Goal: Complete application form: Complete application form

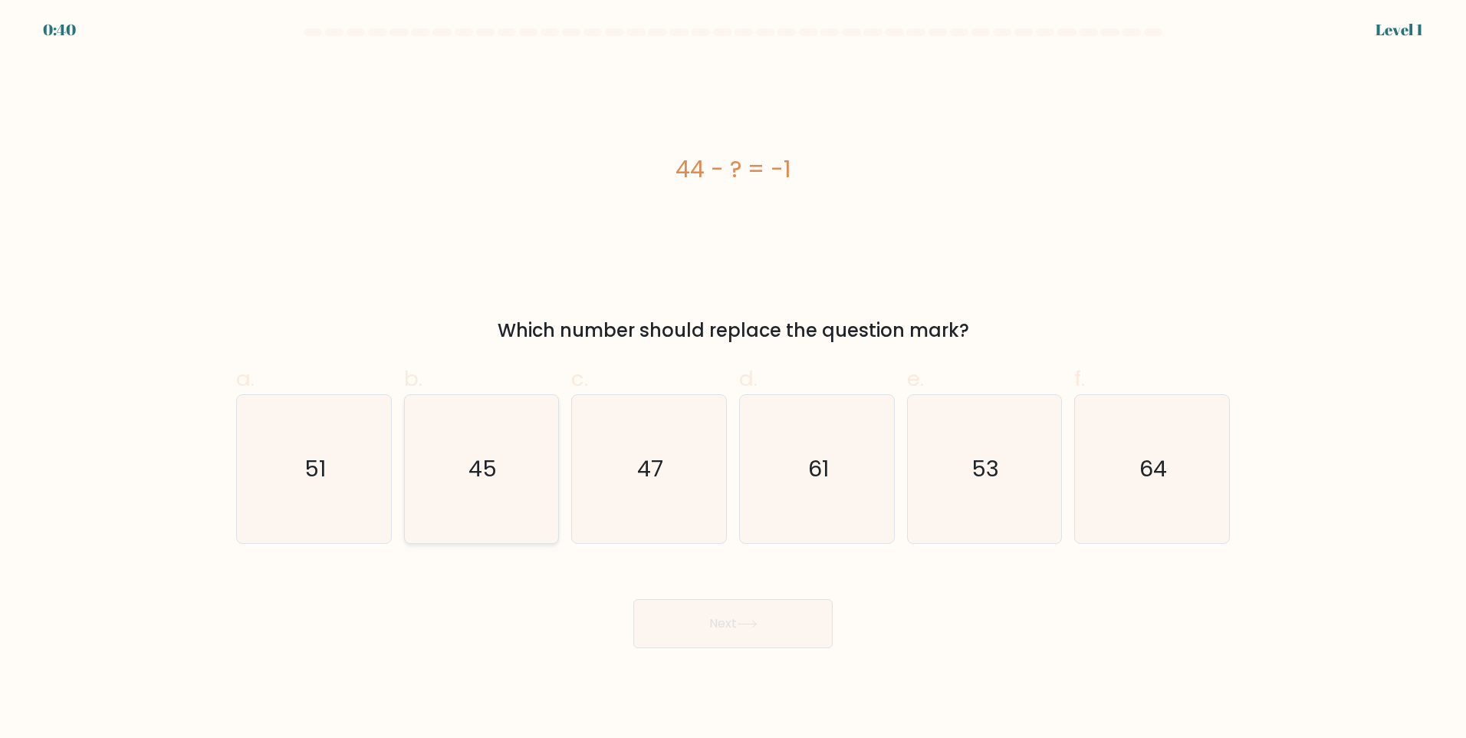
click at [499, 458] on icon "45" at bounding box center [481, 469] width 148 height 148
click at [733, 379] on input "b. 45" at bounding box center [733, 374] width 1 height 10
radio input "true"
click at [744, 620] on icon at bounding box center [747, 624] width 21 height 8
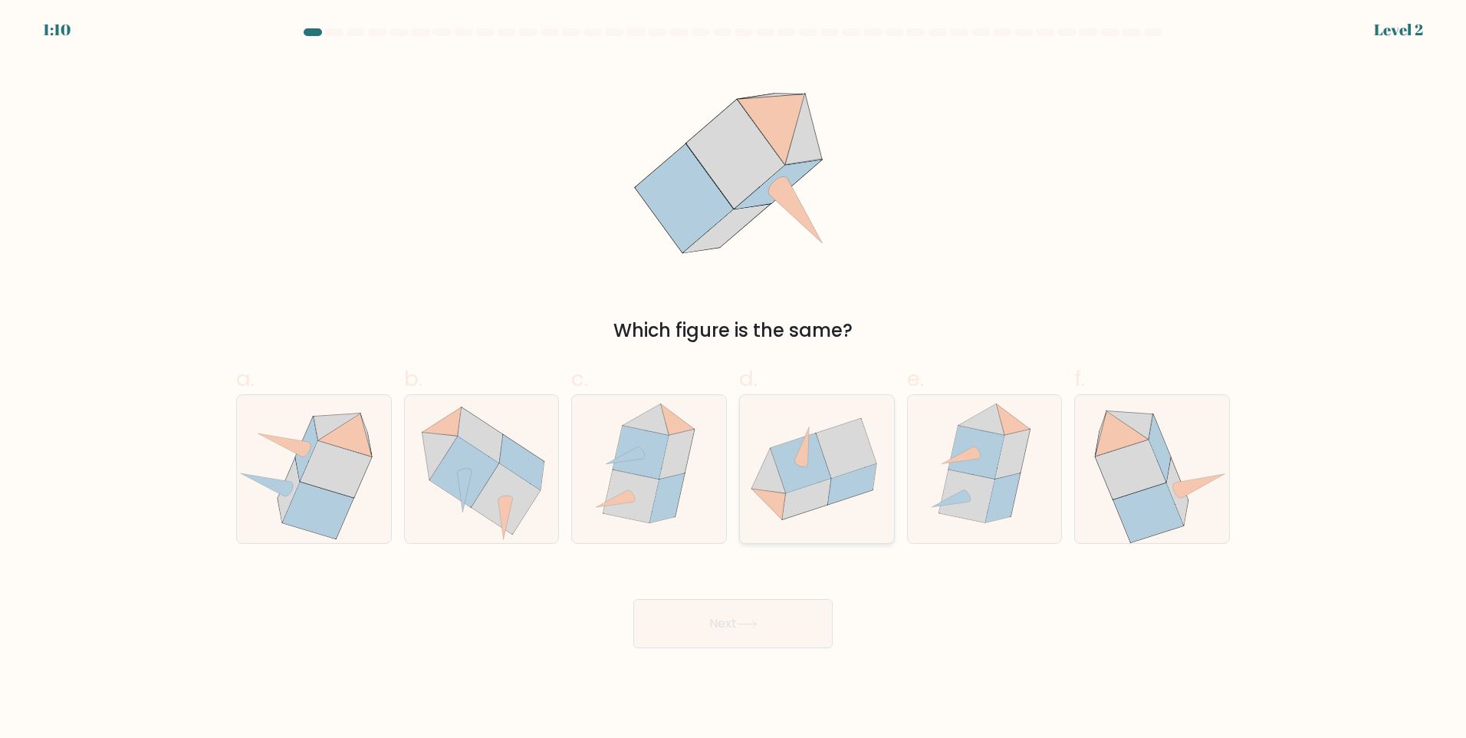
click at [821, 475] on icon at bounding box center [801, 463] width 60 height 60
click at [734, 379] on input "d." at bounding box center [733, 374] width 1 height 10
radio input "true"
click at [709, 630] on button "Next" at bounding box center [732, 623] width 199 height 49
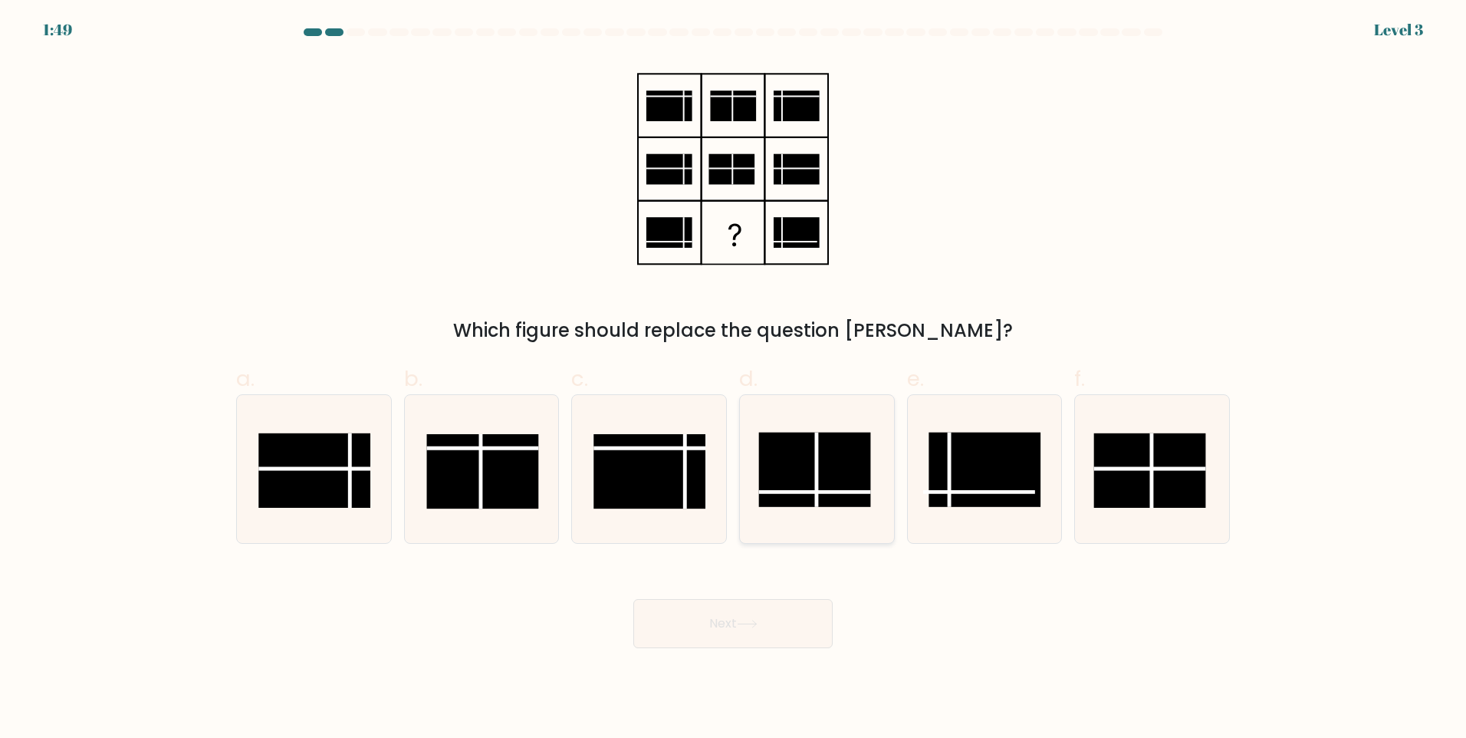
click at [812, 474] on rect at bounding box center [814, 470] width 112 height 74
click at [734, 379] on input "d." at bounding box center [733, 374] width 1 height 10
radio input "true"
click at [720, 615] on button "Next" at bounding box center [732, 623] width 199 height 49
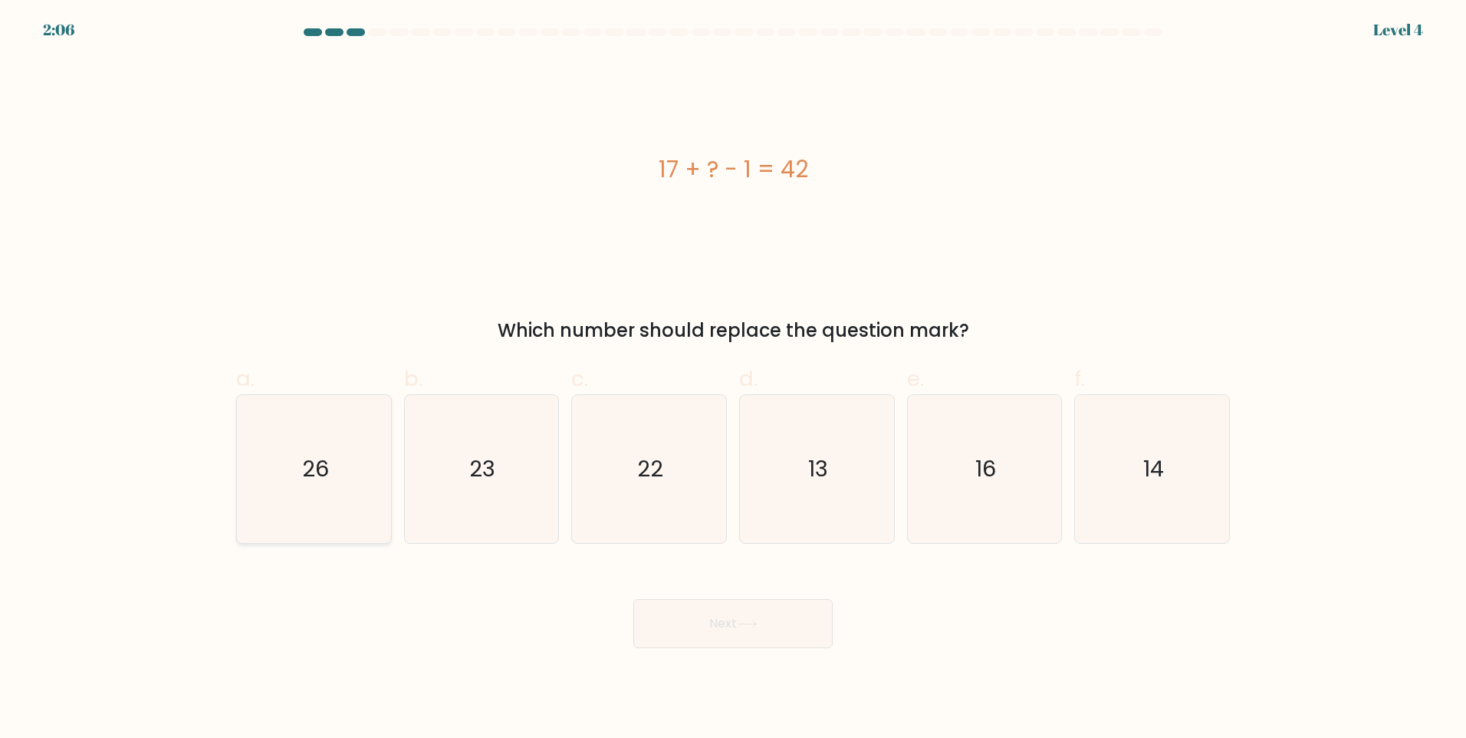
click at [262, 456] on icon "26" at bounding box center [314, 469] width 148 height 148
click at [733, 379] on input "a. 26" at bounding box center [733, 374] width 1 height 10
radio input "true"
click at [706, 630] on button "Next" at bounding box center [732, 623] width 199 height 49
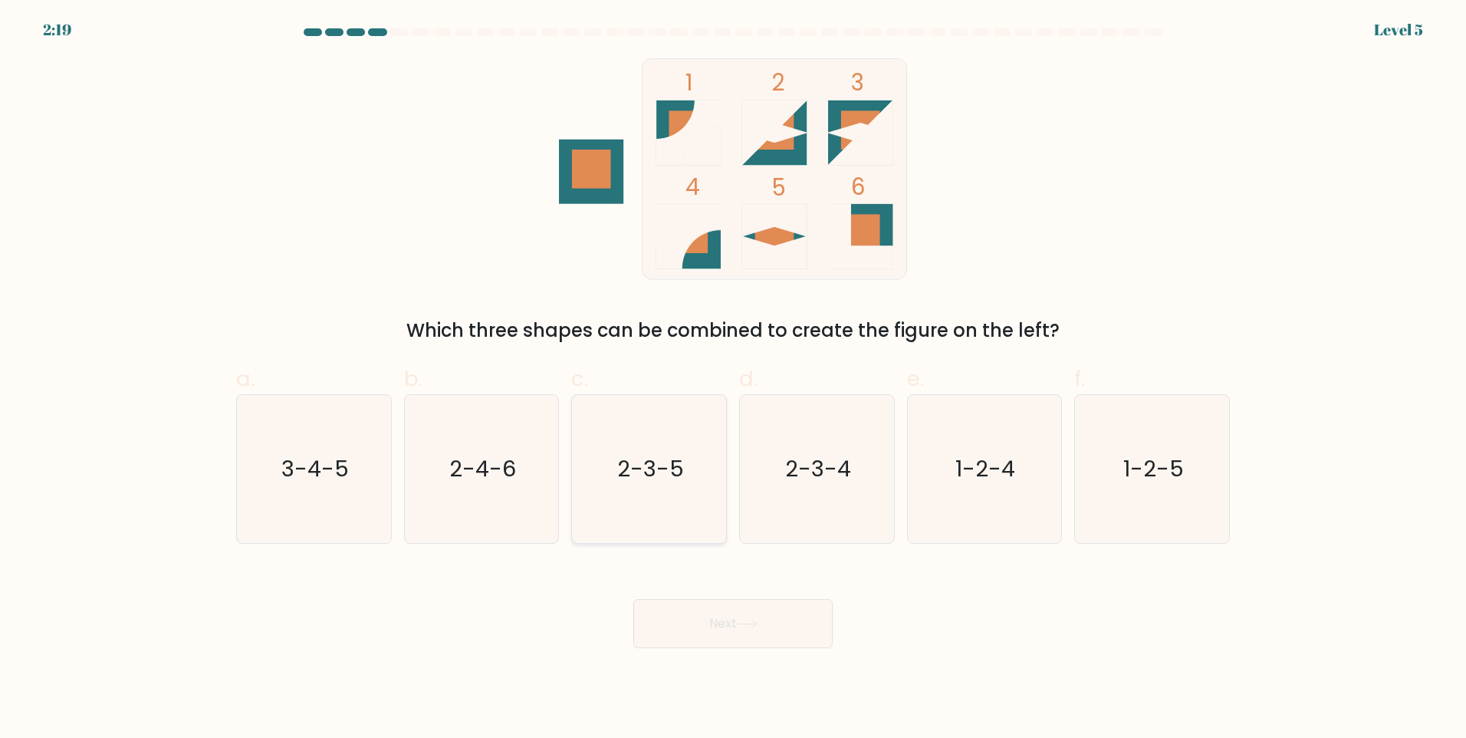
click at [643, 484] on text "2-3-5" at bounding box center [650, 468] width 67 height 31
click at [733, 379] on input "c. 2-3-5" at bounding box center [733, 374] width 1 height 10
radio input "true"
click at [736, 609] on button "Next" at bounding box center [732, 623] width 199 height 49
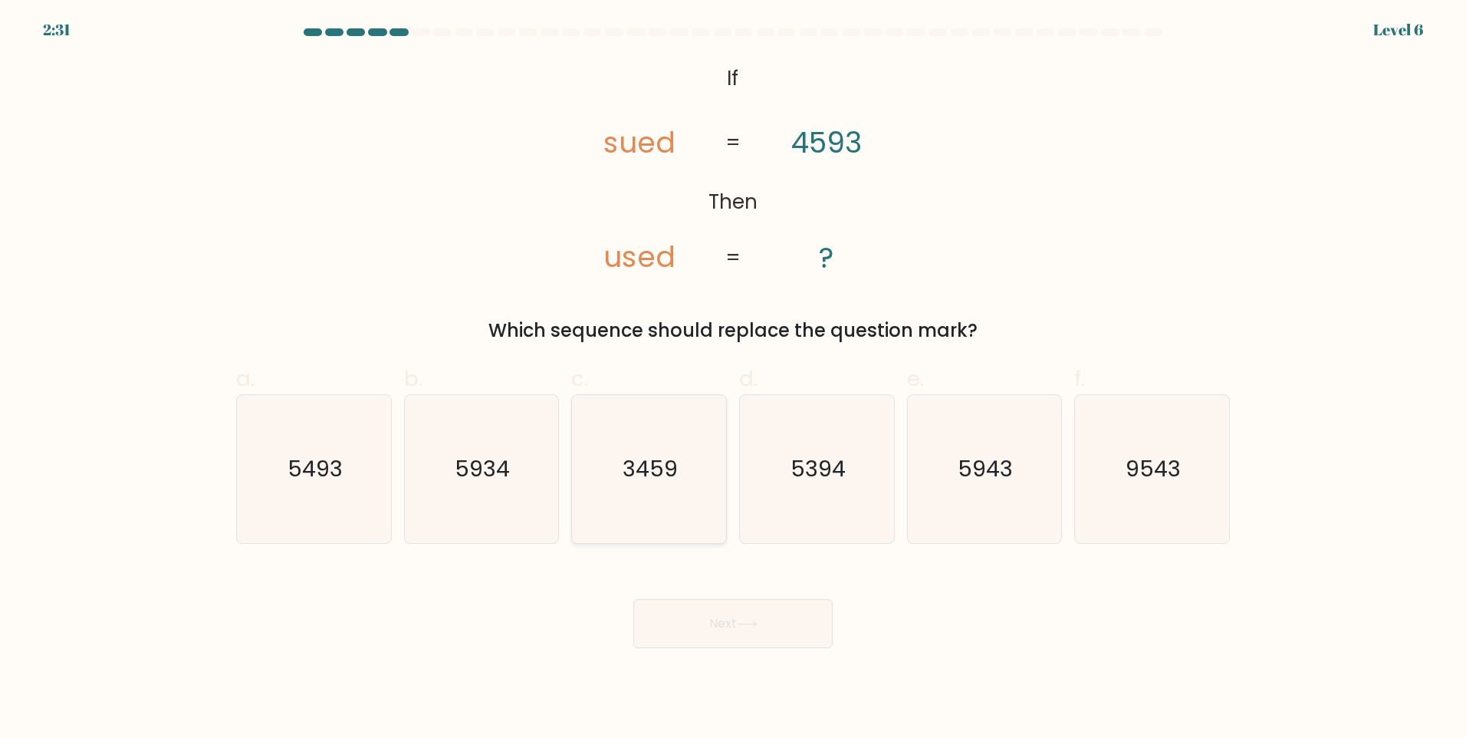
click at [692, 462] on icon "3459" at bounding box center [649, 469] width 148 height 148
click at [733, 379] on input "c. 3459" at bounding box center [733, 374] width 1 height 10
radio input "true"
click at [749, 625] on icon at bounding box center [747, 624] width 21 height 8
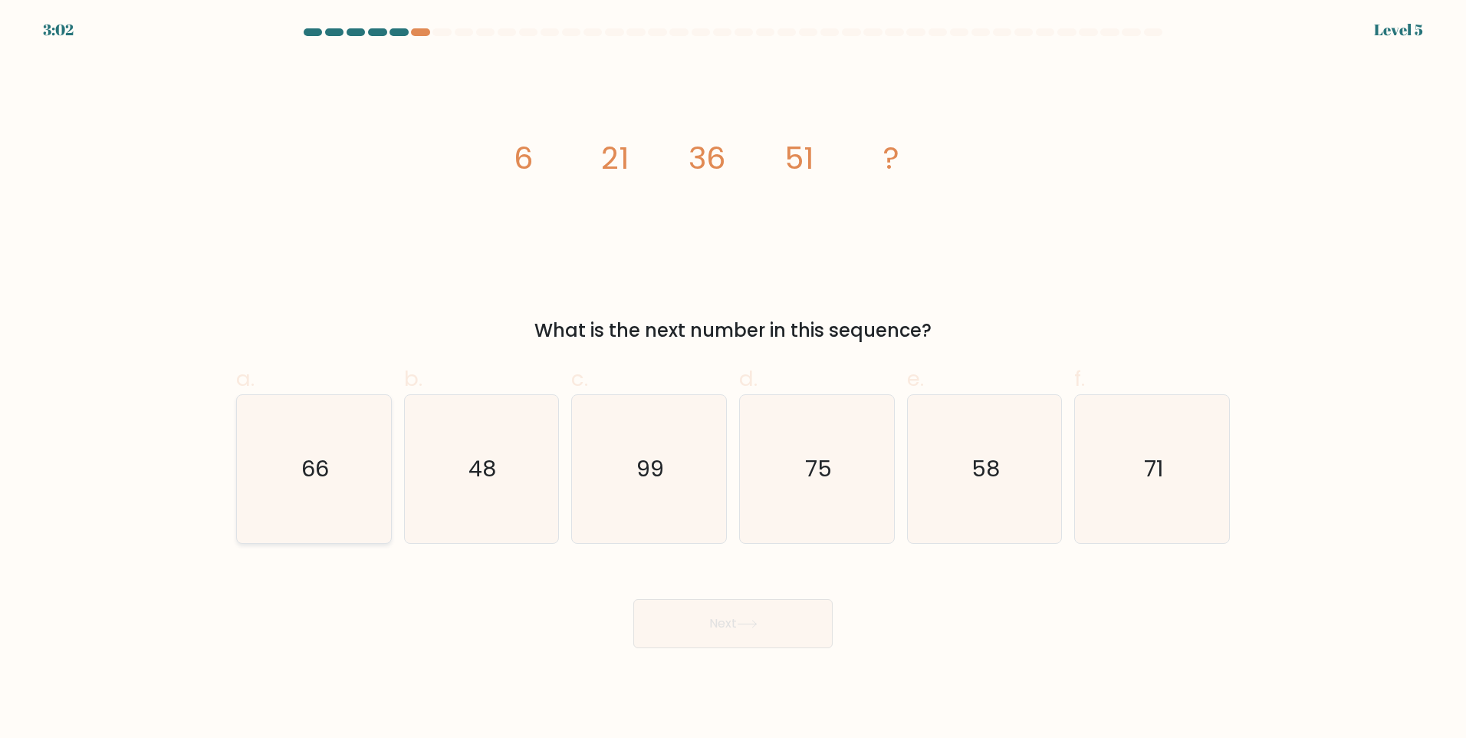
click at [331, 446] on icon "66" at bounding box center [314, 469] width 148 height 148
click at [733, 379] on input "a. 66" at bounding box center [733, 374] width 1 height 10
radio input "true"
click at [734, 629] on button "Next" at bounding box center [732, 623] width 199 height 49
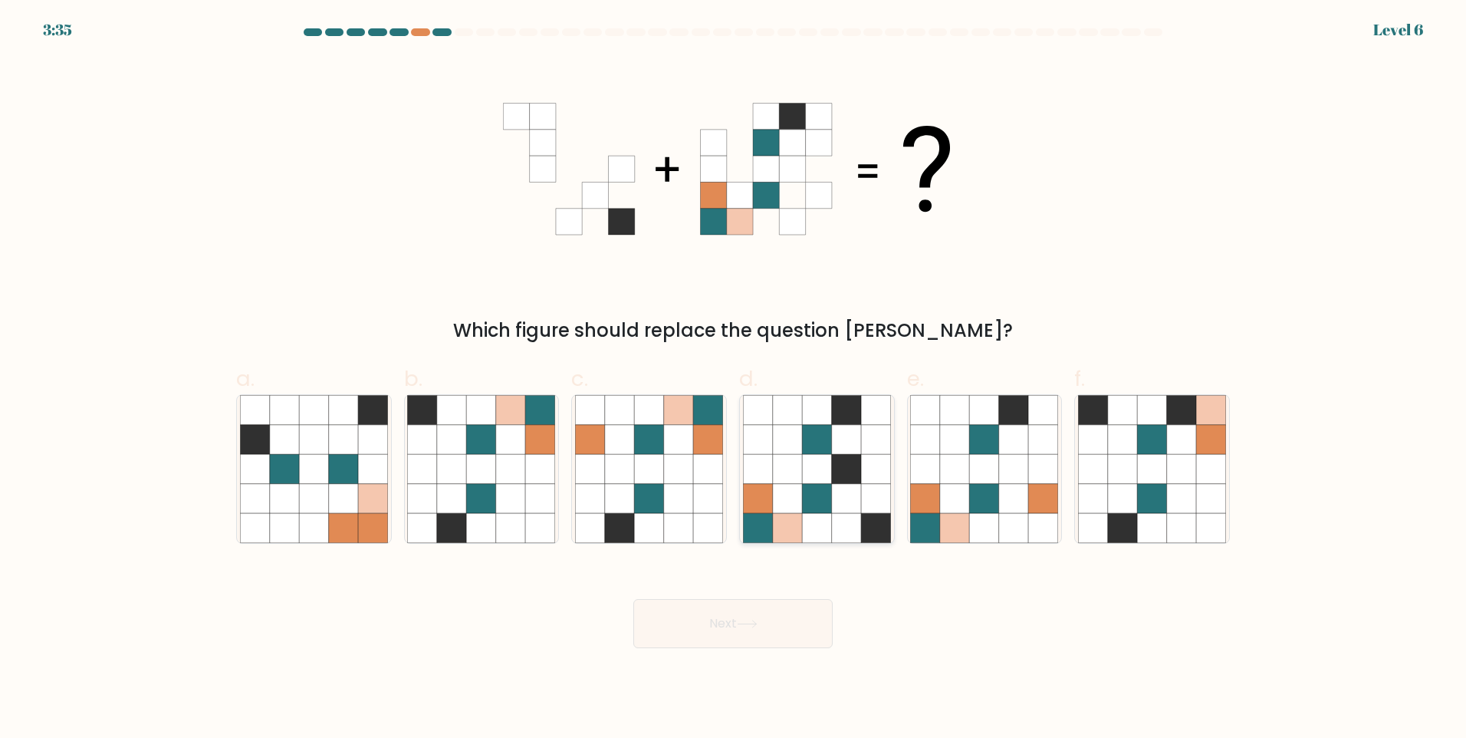
click at [828, 492] on icon at bounding box center [816, 498] width 29 height 29
click at [734, 379] on input "d." at bounding box center [733, 374] width 1 height 10
radio input "true"
click at [756, 627] on icon at bounding box center [747, 623] width 18 height 7
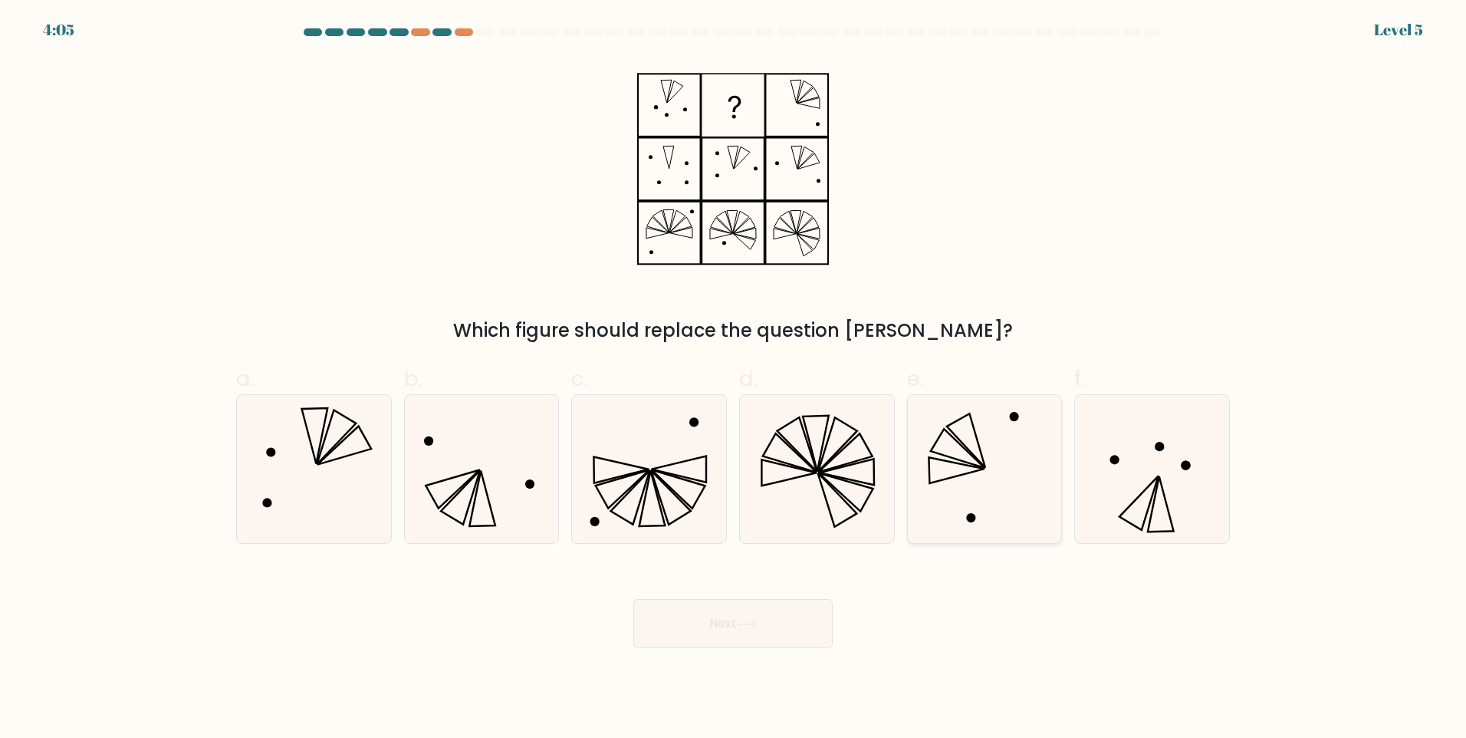
click at [995, 475] on icon at bounding box center [984, 469] width 148 height 148
click at [734, 379] on input "e." at bounding box center [733, 374] width 1 height 10
radio input "true"
click at [731, 616] on button "Next" at bounding box center [732, 623] width 199 height 49
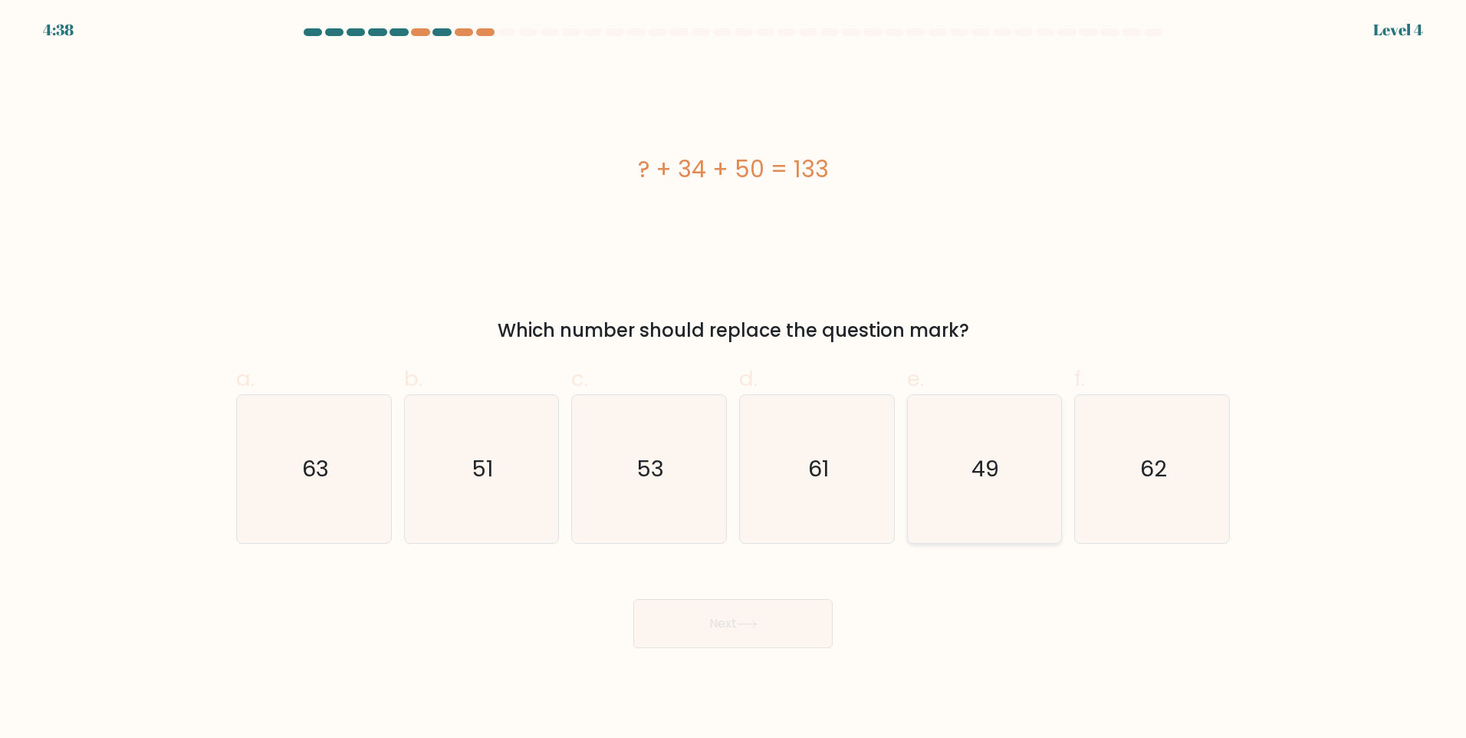
click at [970, 516] on icon "49" at bounding box center [984, 469] width 148 height 148
click at [734, 379] on input "e. 49" at bounding box center [733, 374] width 1 height 10
radio input "true"
click at [752, 626] on icon at bounding box center [747, 624] width 21 height 8
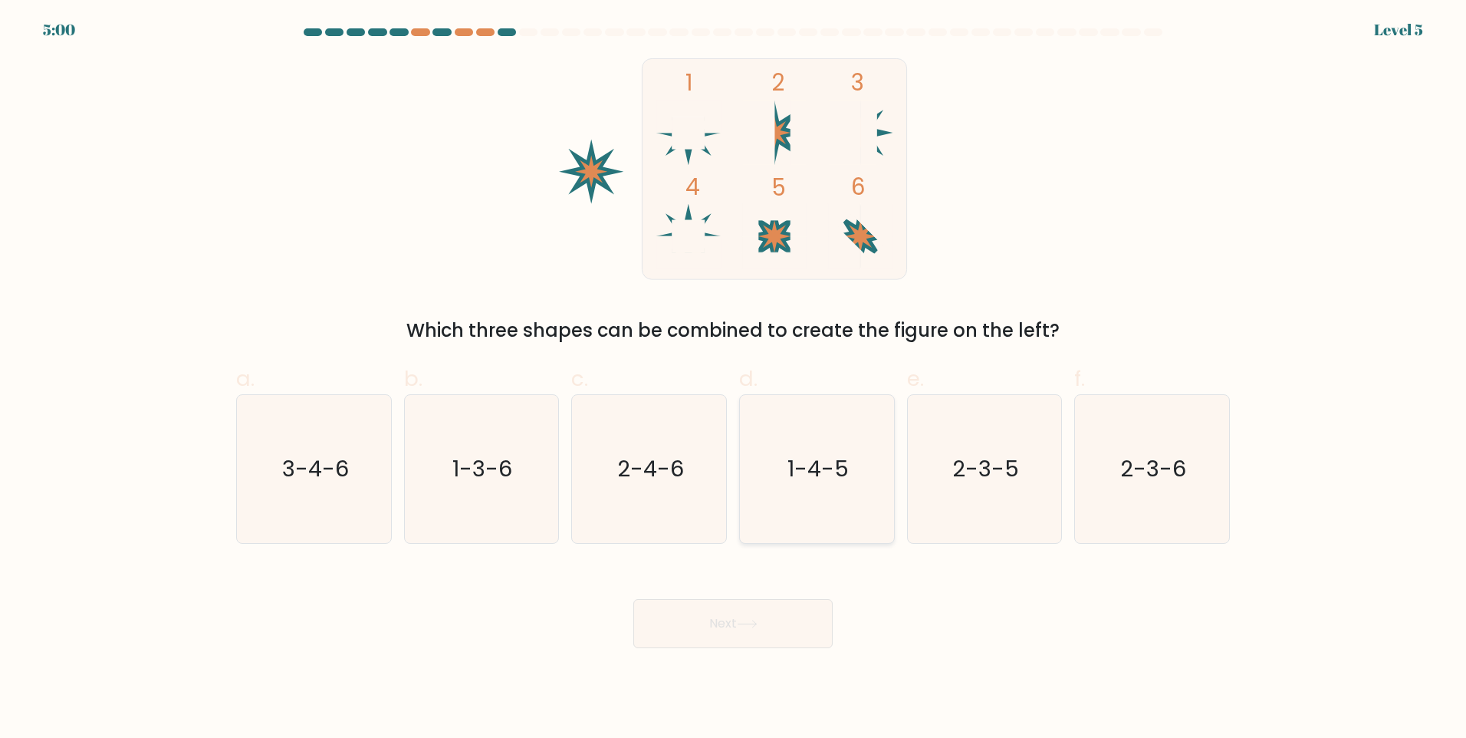
click at [810, 466] on text "1-4-5" at bounding box center [818, 468] width 61 height 31
click at [734, 379] on input "d. 1-4-5" at bounding box center [733, 374] width 1 height 10
radio input "true"
click at [736, 624] on button "Next" at bounding box center [732, 623] width 199 height 49
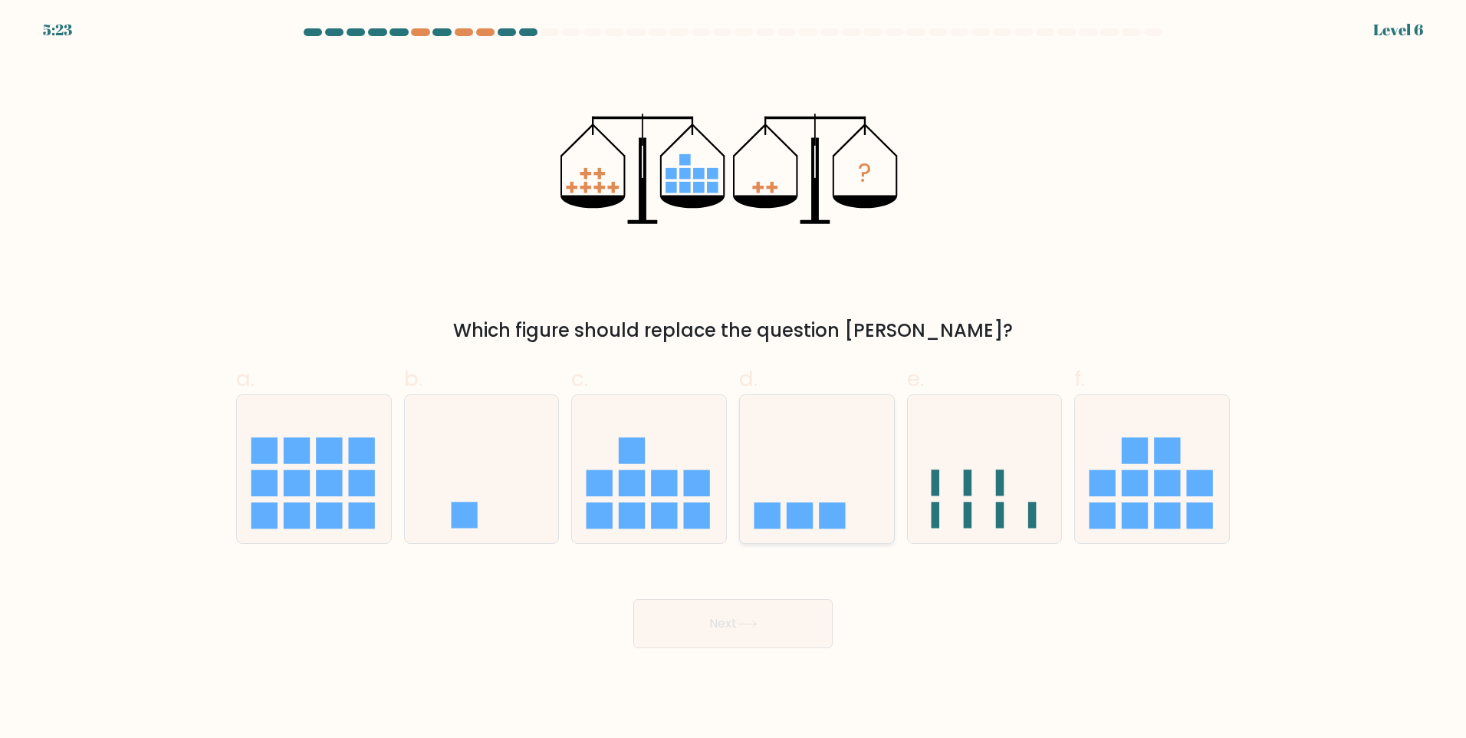
click at [820, 462] on icon at bounding box center [817, 468] width 154 height 127
click at [734, 379] on input "d." at bounding box center [733, 374] width 1 height 10
radio input "true"
click at [761, 612] on button "Next" at bounding box center [732, 623] width 199 height 49
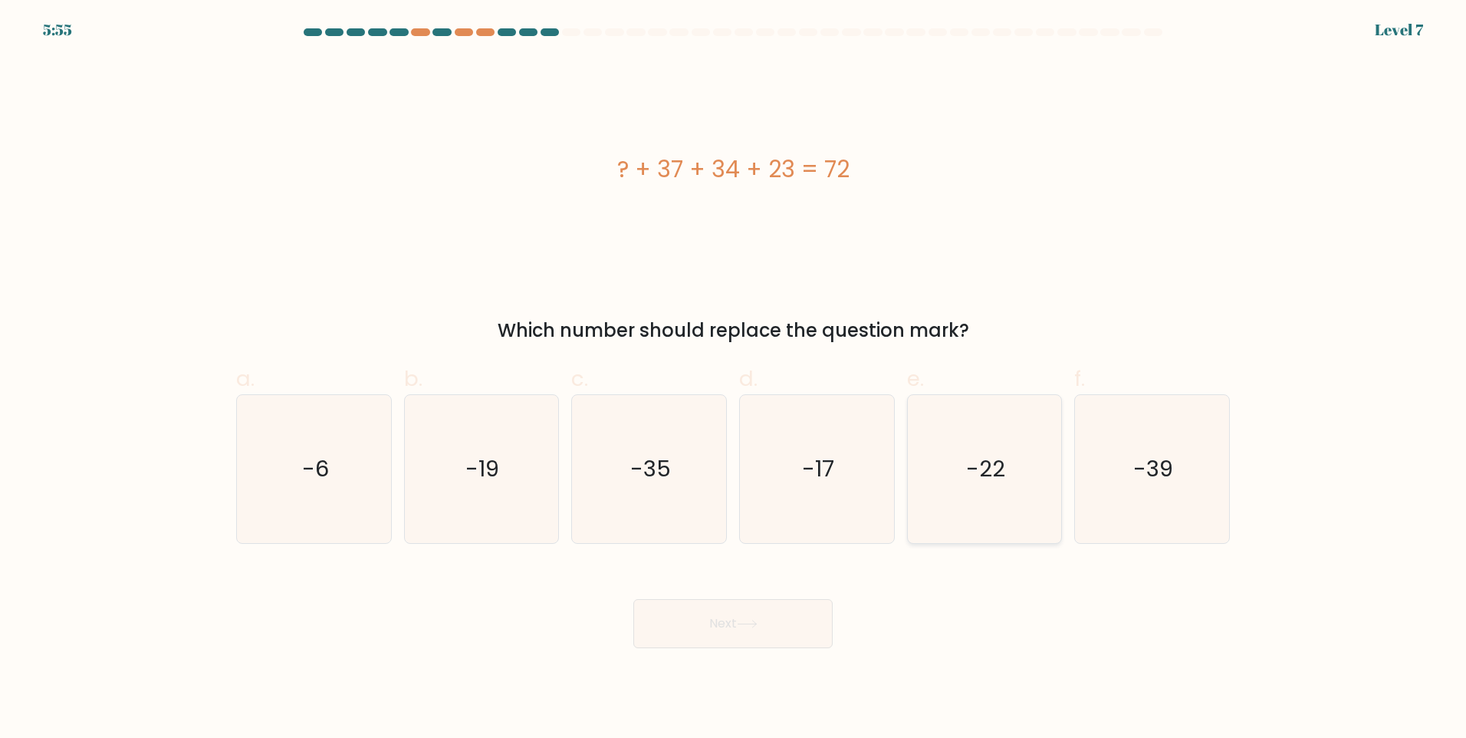
click at [1018, 436] on icon "-22" at bounding box center [984, 469] width 148 height 148
click at [734, 379] on input "e. -22" at bounding box center [733, 374] width 1 height 10
radio input "true"
click at [720, 626] on button "Next" at bounding box center [732, 623] width 199 height 49
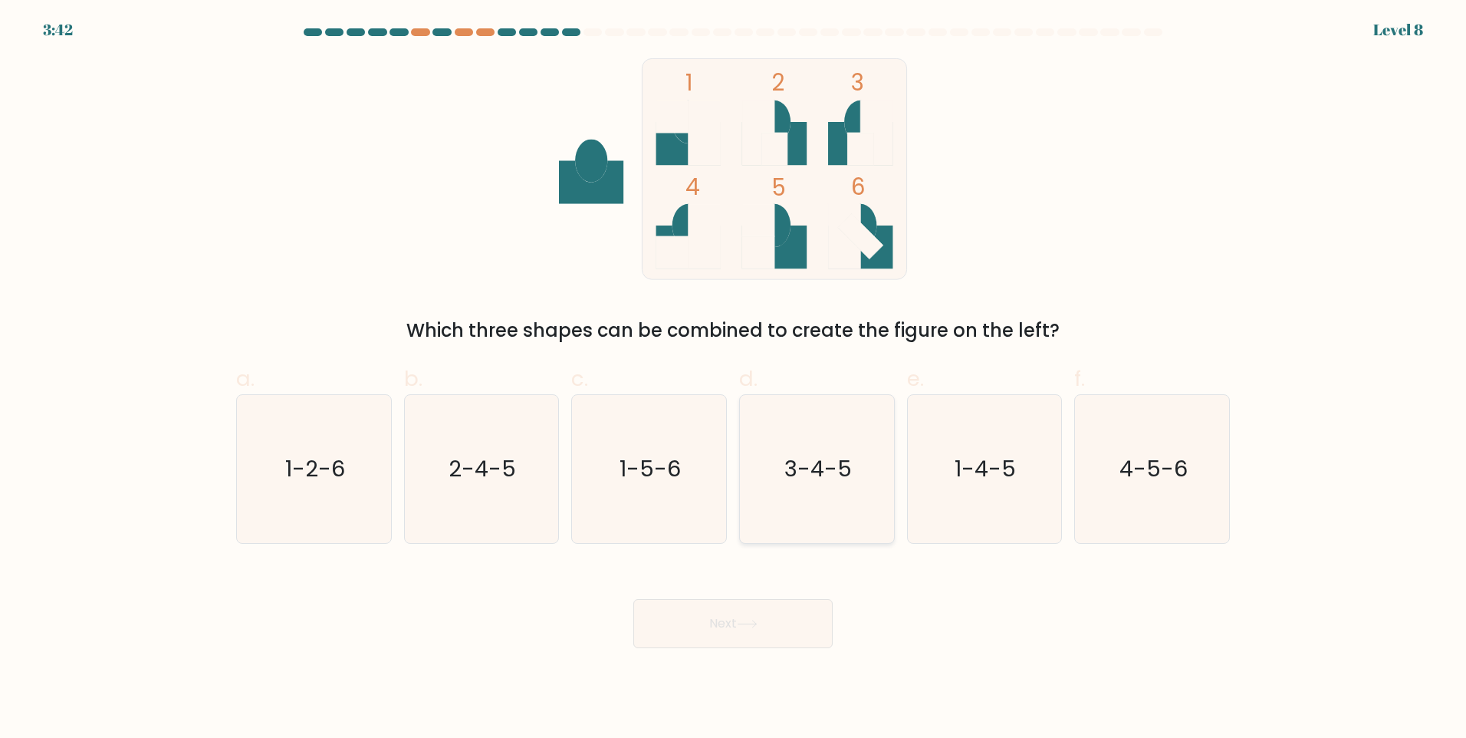
click at [832, 479] on text "3-4-5" at bounding box center [818, 468] width 67 height 31
click at [734, 379] on input "d. 3-4-5" at bounding box center [733, 374] width 1 height 10
radio input "true"
click at [751, 617] on button "Next" at bounding box center [732, 623] width 199 height 49
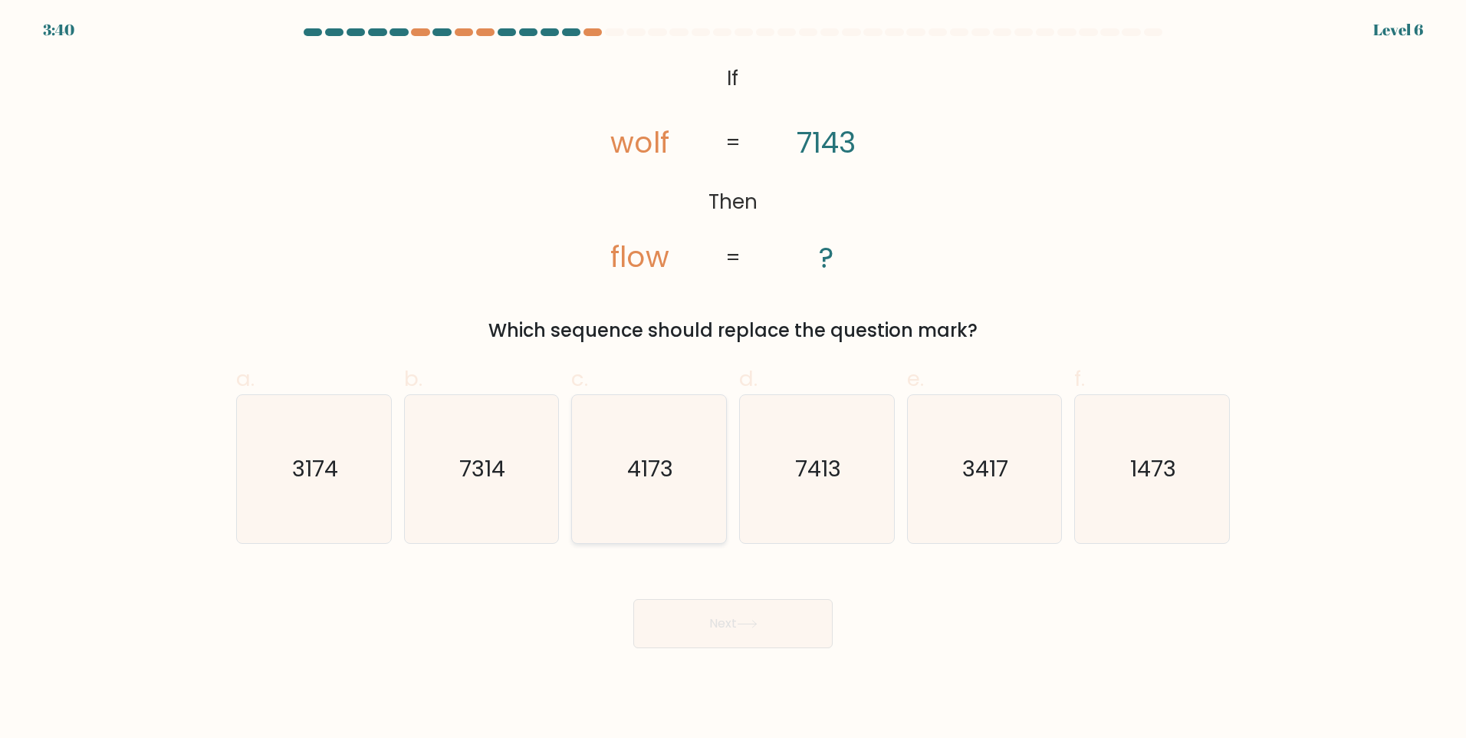
click at [678, 482] on icon "4173" at bounding box center [649, 469] width 148 height 148
click at [733, 379] on input "c. 4173" at bounding box center [733, 374] width 1 height 10
radio input "true"
click at [699, 610] on button "Next" at bounding box center [732, 623] width 199 height 49
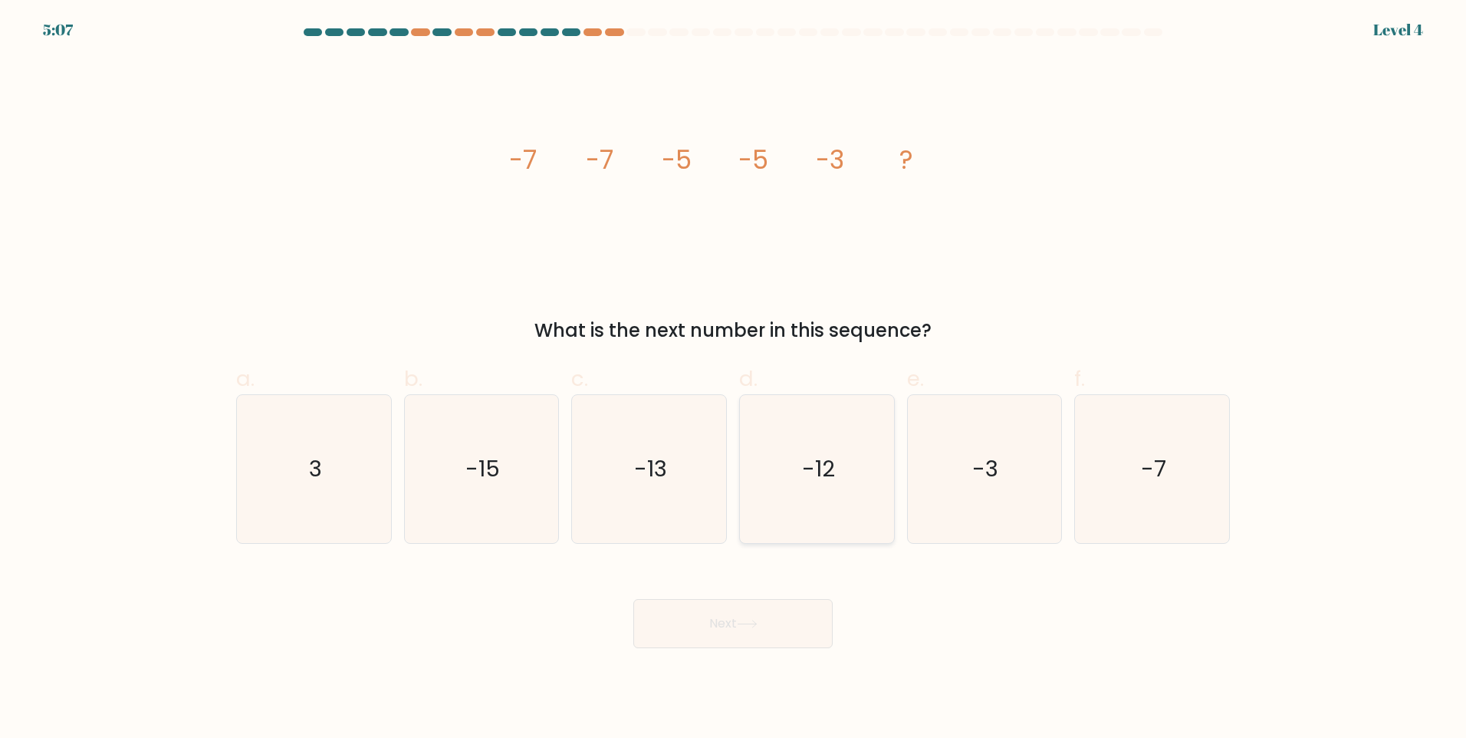
click at [805, 473] on text "-12" at bounding box center [818, 468] width 33 height 31
click at [734, 379] on input "d. -12" at bounding box center [733, 374] width 1 height 10
radio input "true"
click at [760, 619] on button "Next" at bounding box center [732, 623] width 199 height 49
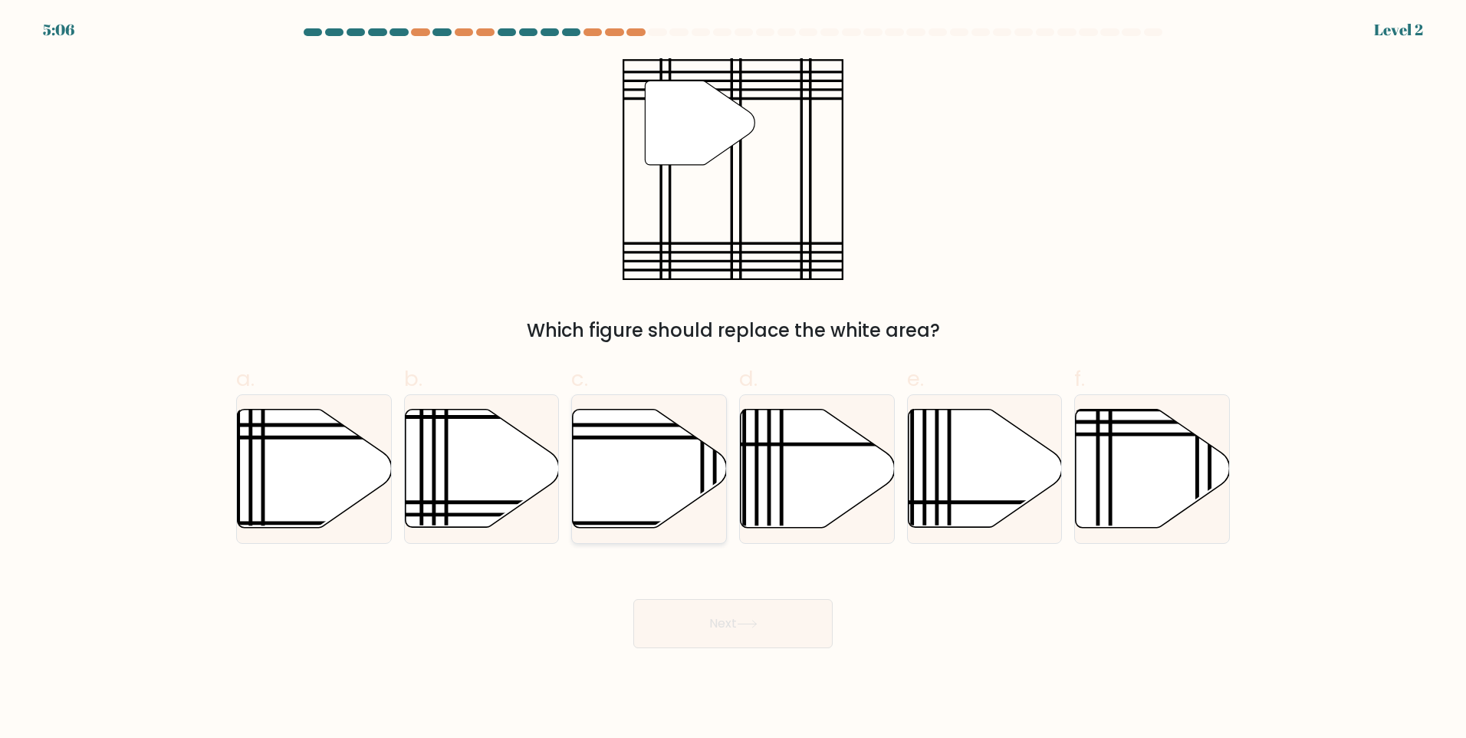
click at [689, 470] on icon at bounding box center [650, 469] width 154 height 118
click at [733, 379] on input "c." at bounding box center [733, 374] width 1 height 10
radio input "true"
drag, startPoint x: 700, startPoint y: 617, endPoint x: 705, endPoint y: 576, distance: 40.9
click at [701, 617] on button "Next" at bounding box center [732, 623] width 199 height 49
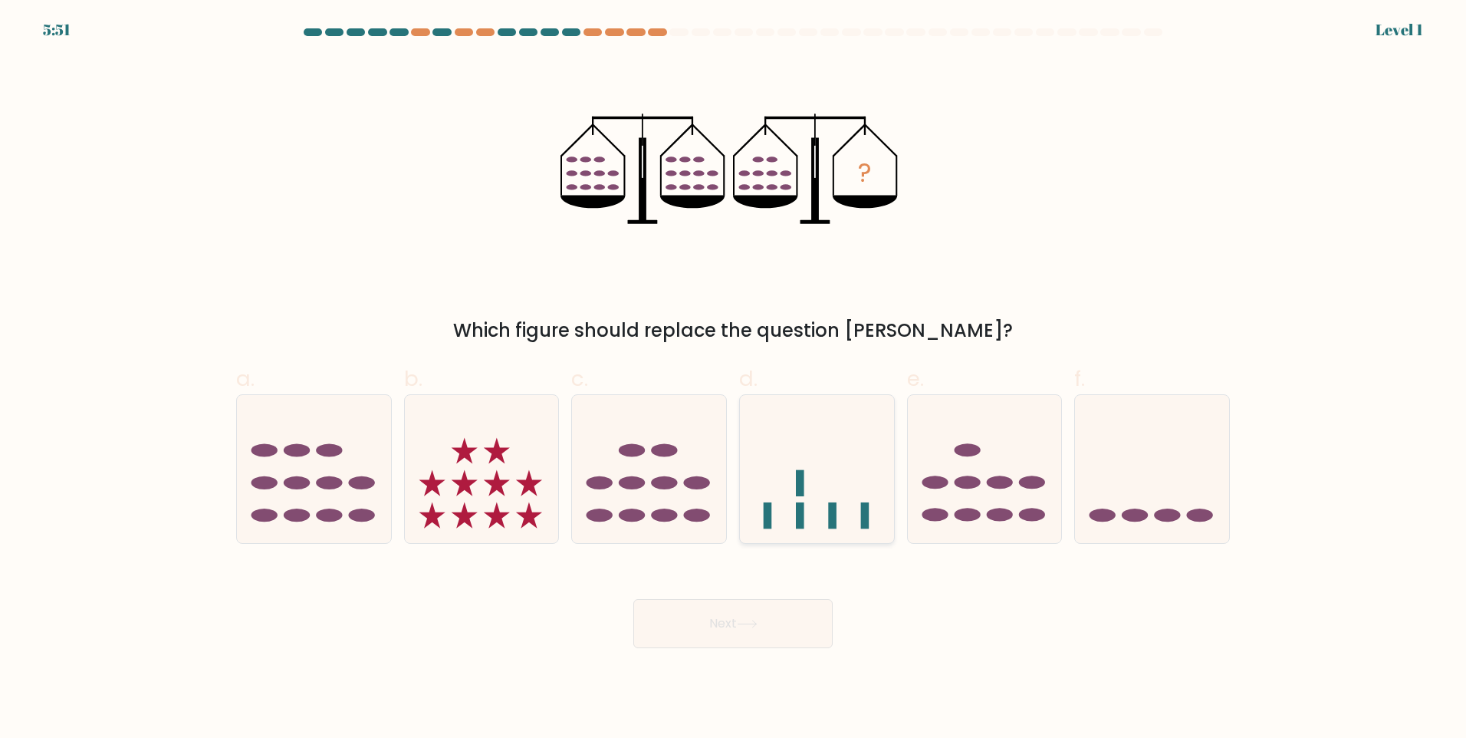
click at [800, 462] on icon at bounding box center [817, 468] width 154 height 127
click at [734, 379] on input "d." at bounding box center [733, 374] width 1 height 10
radio input "true"
click at [776, 617] on button "Next" at bounding box center [732, 623] width 199 height 49
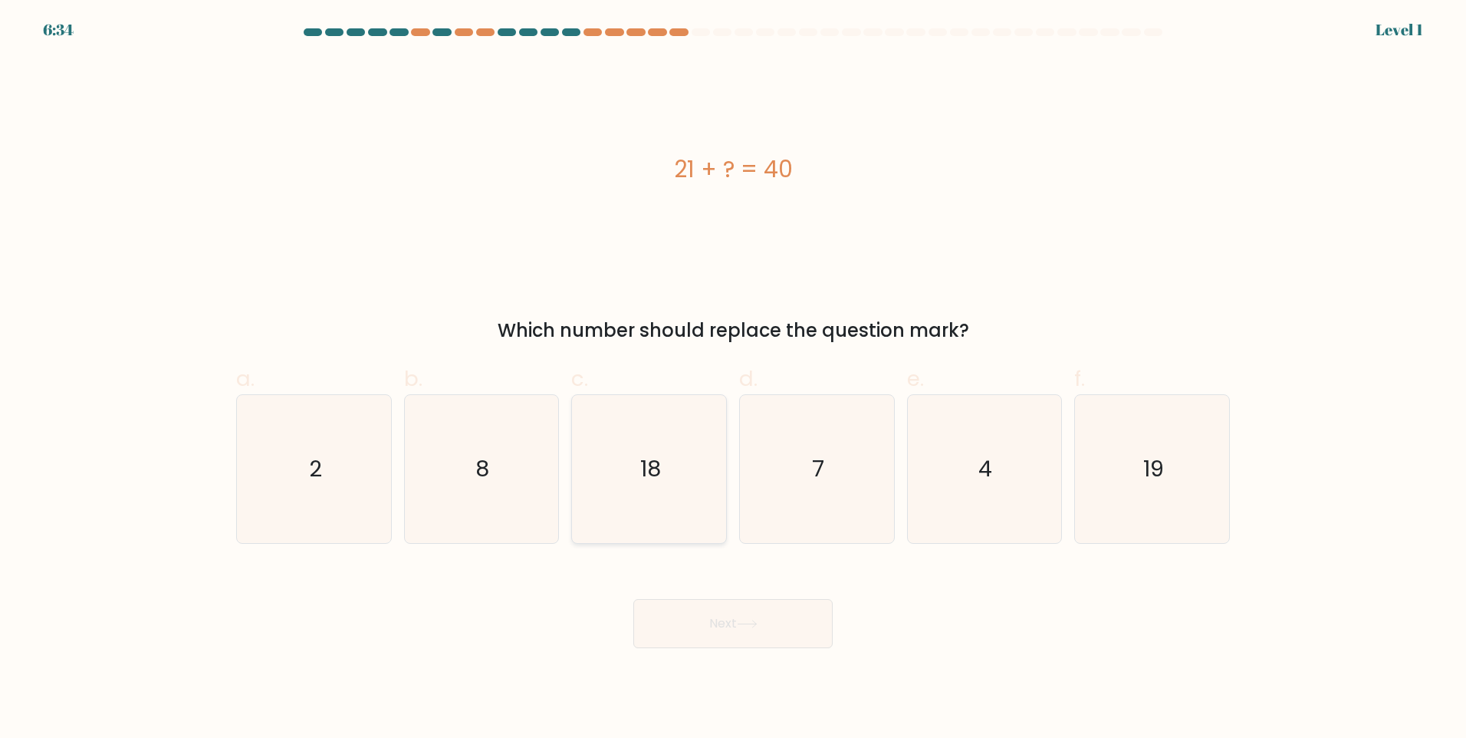
click at [682, 477] on icon "18" at bounding box center [649, 469] width 148 height 148
click at [733, 379] on input "c. 18" at bounding box center [733, 374] width 1 height 10
radio input "true"
click at [716, 614] on button "Next" at bounding box center [732, 623] width 199 height 49
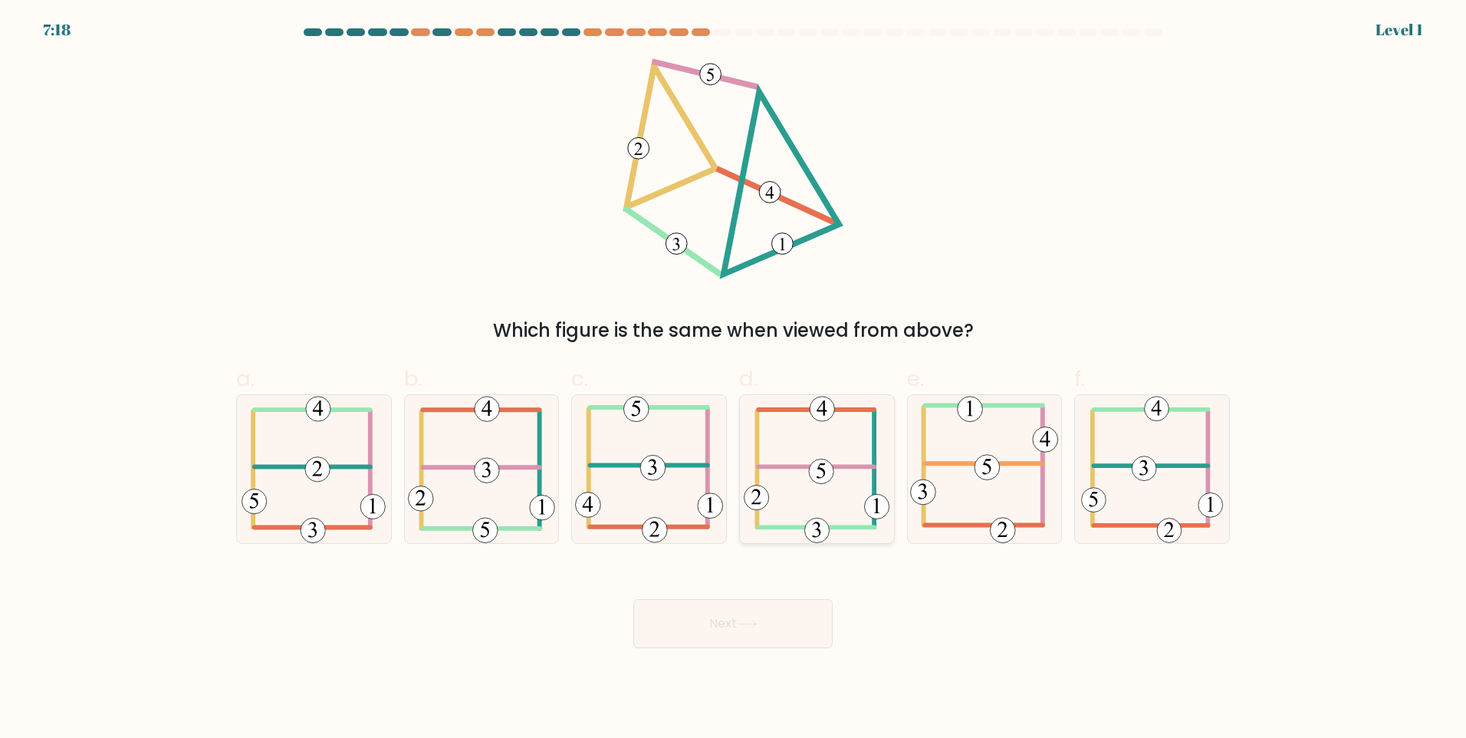
click at [769, 491] on icon at bounding box center [817, 469] width 146 height 148
click at [734, 379] on input "d." at bounding box center [733, 374] width 1 height 10
radio input "true"
click at [749, 612] on button "Next" at bounding box center [732, 623] width 199 height 49
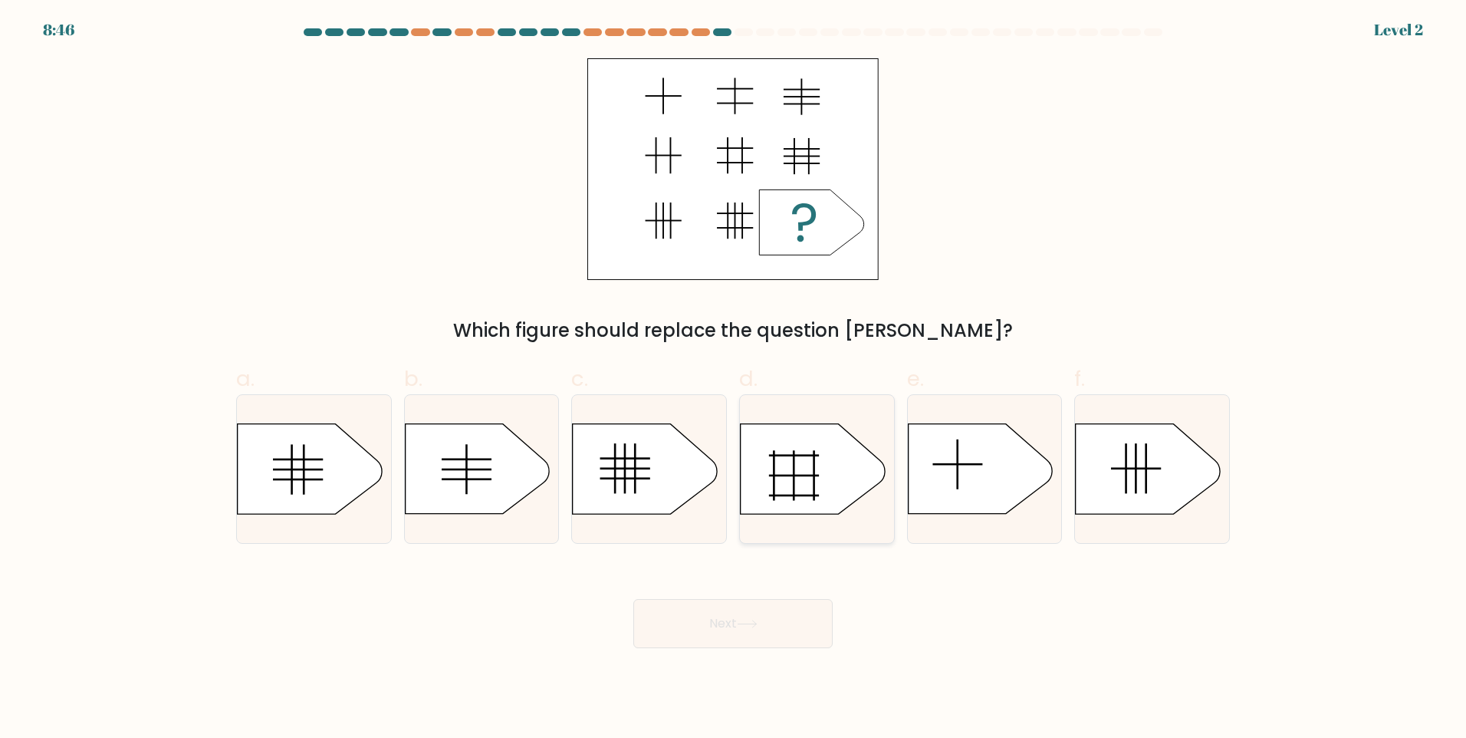
click at [798, 494] on icon at bounding box center [813, 469] width 144 height 90
click at [734, 379] on input "d." at bounding box center [733, 374] width 1 height 10
radio input "true"
click at [766, 601] on button "Next" at bounding box center [732, 623] width 199 height 49
click at [763, 617] on button "Next" at bounding box center [732, 623] width 199 height 49
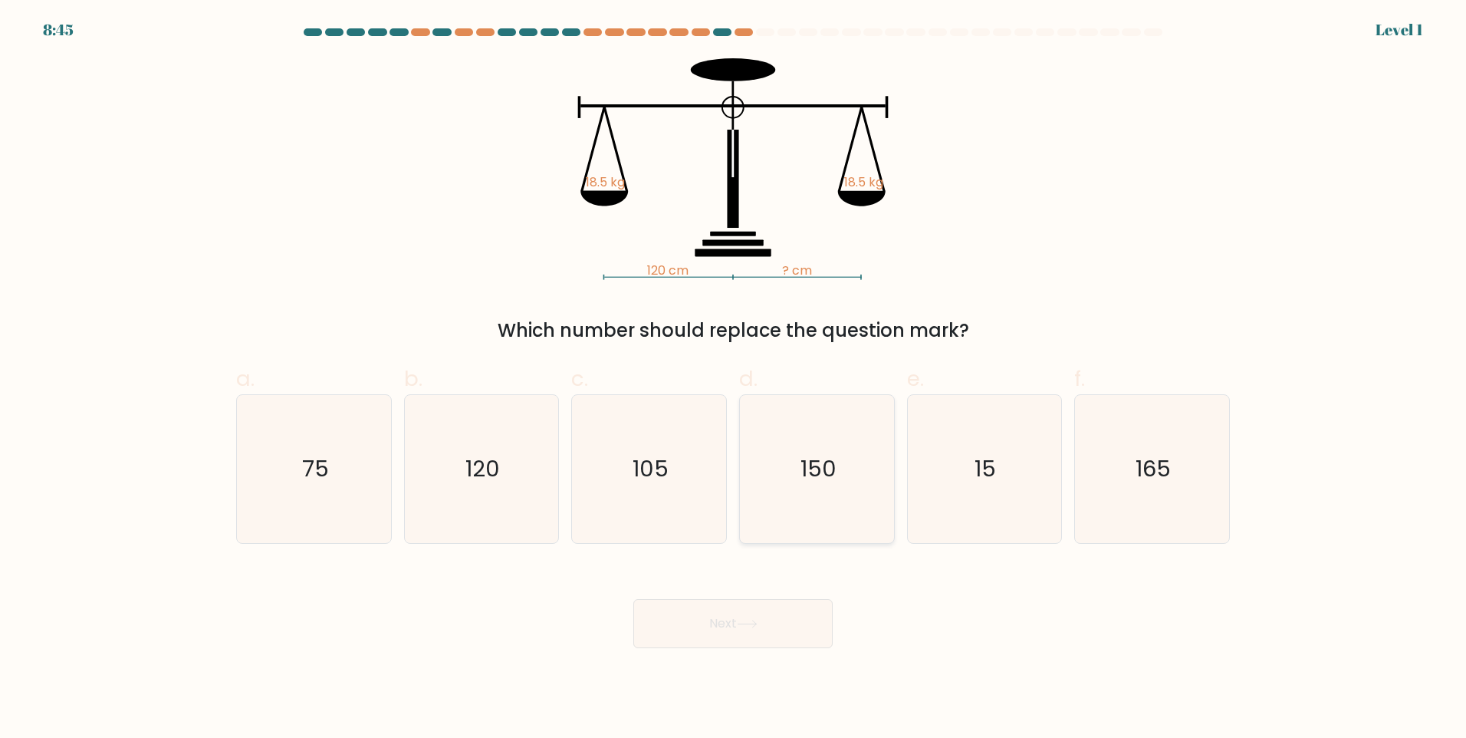
click at [808, 485] on icon "150" at bounding box center [817, 469] width 148 height 148
click at [734, 379] on input "d. 150" at bounding box center [733, 374] width 1 height 10
radio input "true"
click at [756, 610] on button "Next" at bounding box center [732, 623] width 199 height 49
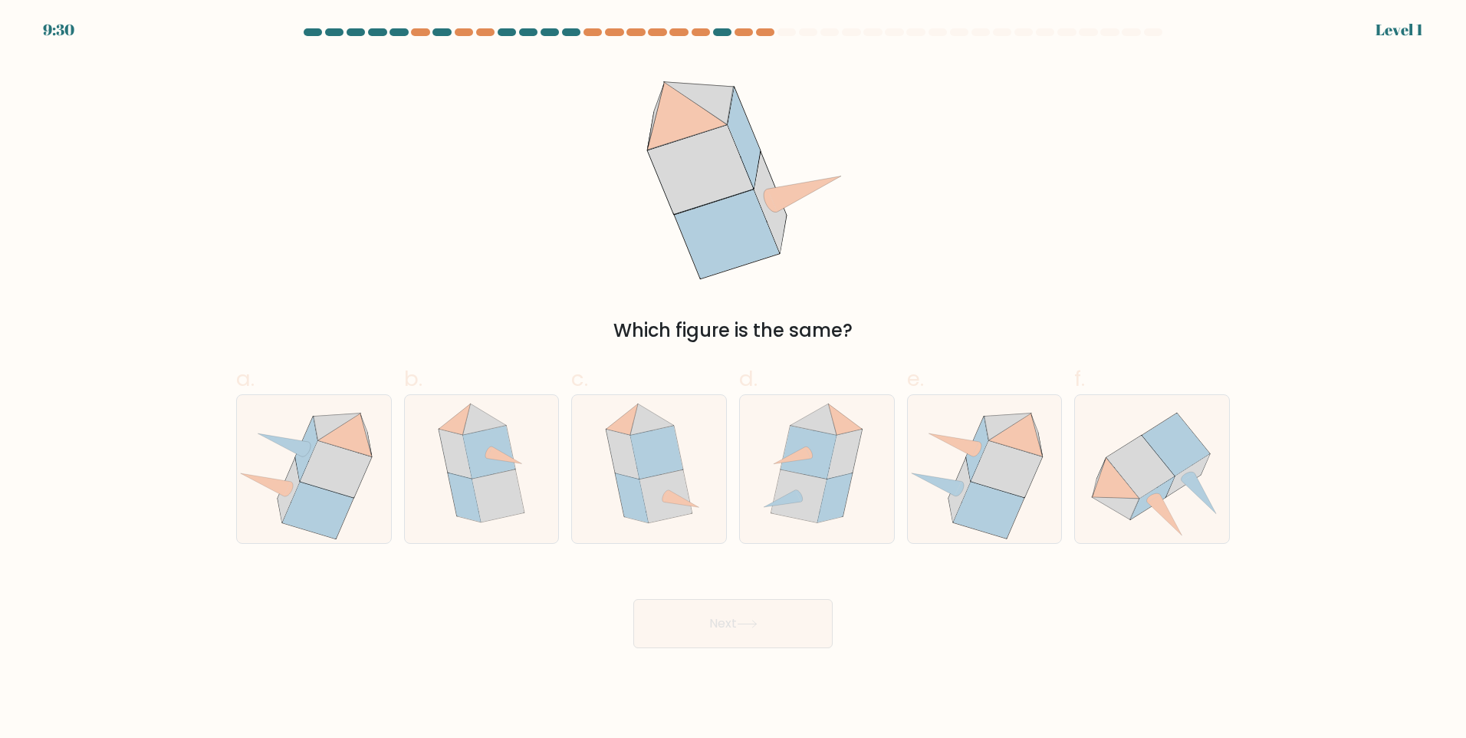
click at [800, 495] on icon at bounding box center [799, 496] width 8 height 12
click at [734, 379] on input "d." at bounding box center [733, 374] width 1 height 10
radio input "true"
click at [748, 636] on button "Next" at bounding box center [732, 623] width 199 height 49
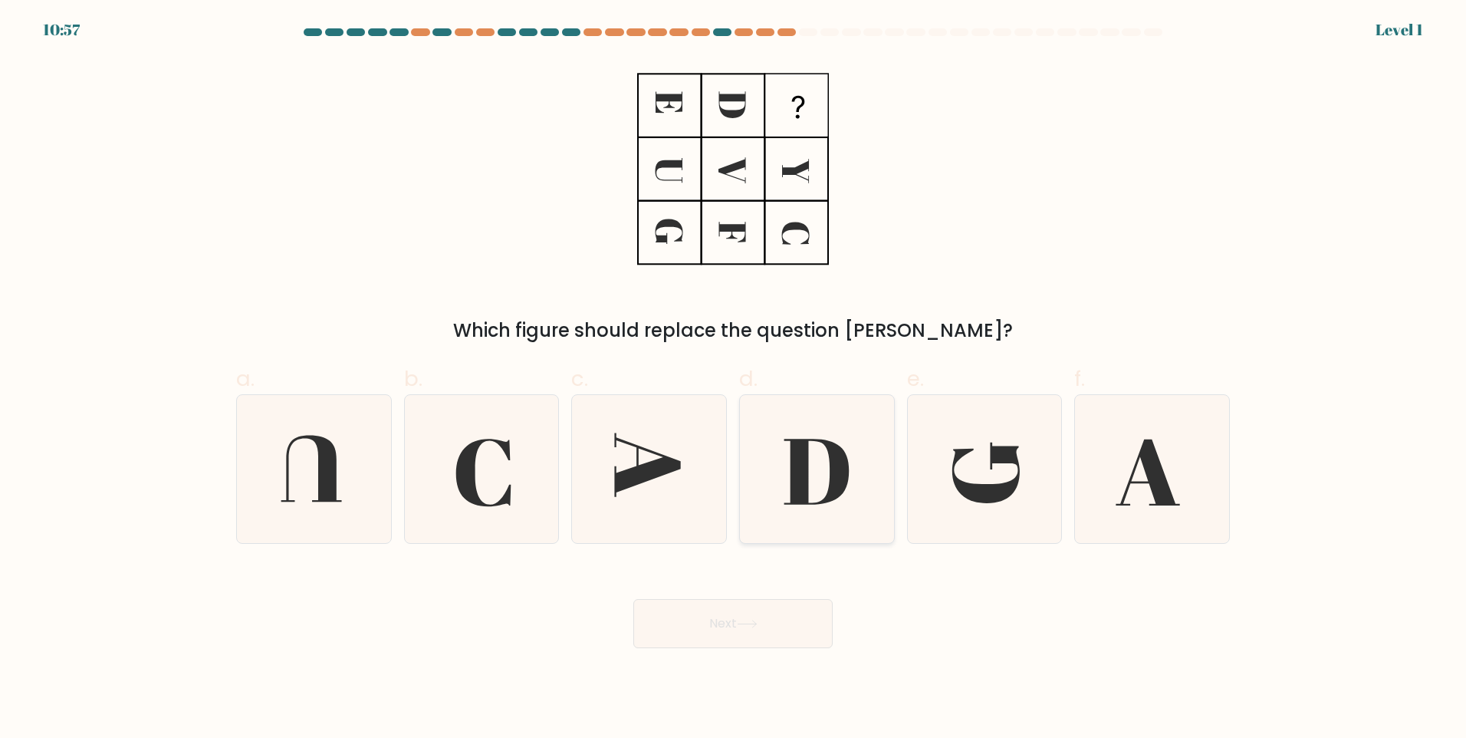
click at [795, 498] on icon at bounding box center [816, 472] width 65 height 66
click at [734, 379] on input "d." at bounding box center [733, 374] width 1 height 10
radio input "true"
click at [742, 629] on button "Next" at bounding box center [732, 623] width 199 height 49
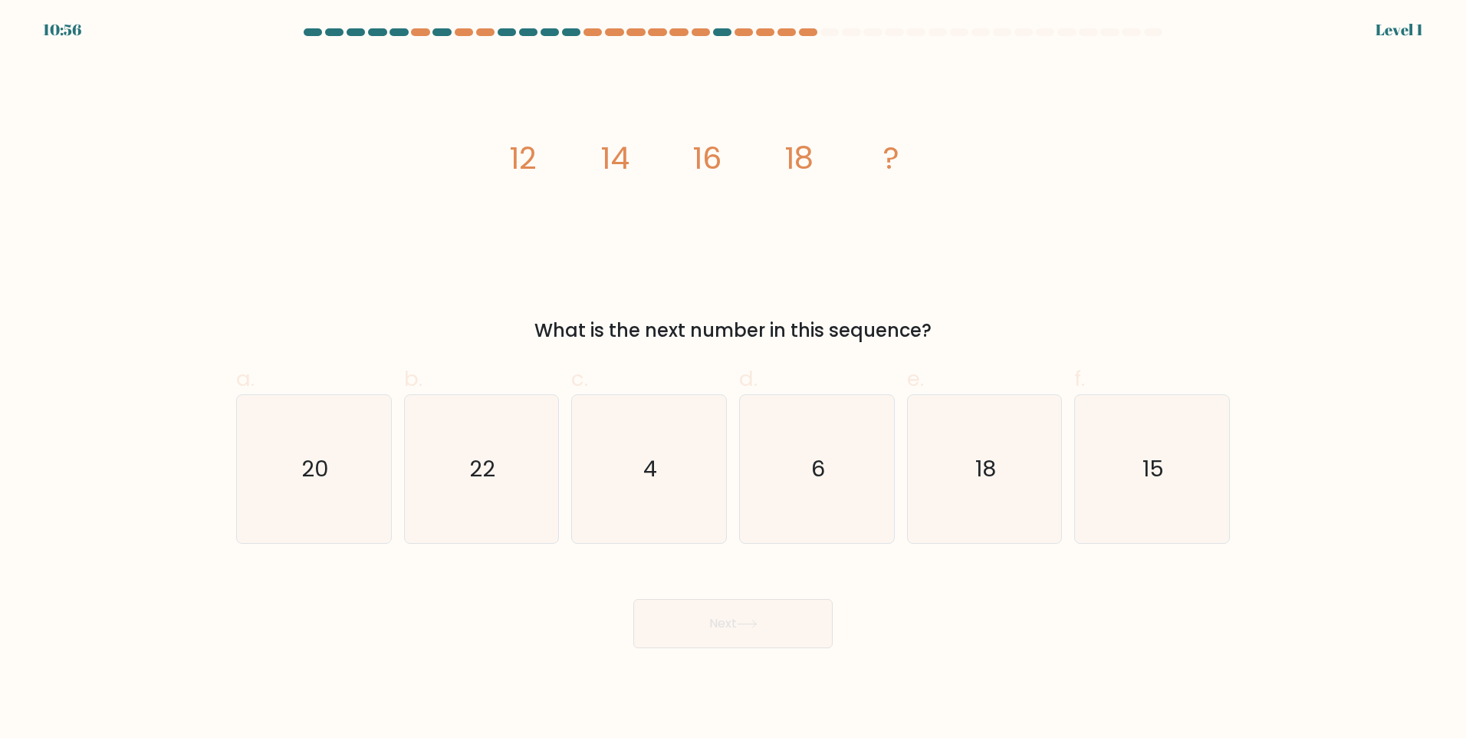
click at [791, 511] on icon "6" at bounding box center [817, 469] width 148 height 148
click at [734, 379] on input "d. 6" at bounding box center [733, 374] width 1 height 10
radio input "true"
click at [750, 612] on button "Next" at bounding box center [732, 623] width 199 height 49
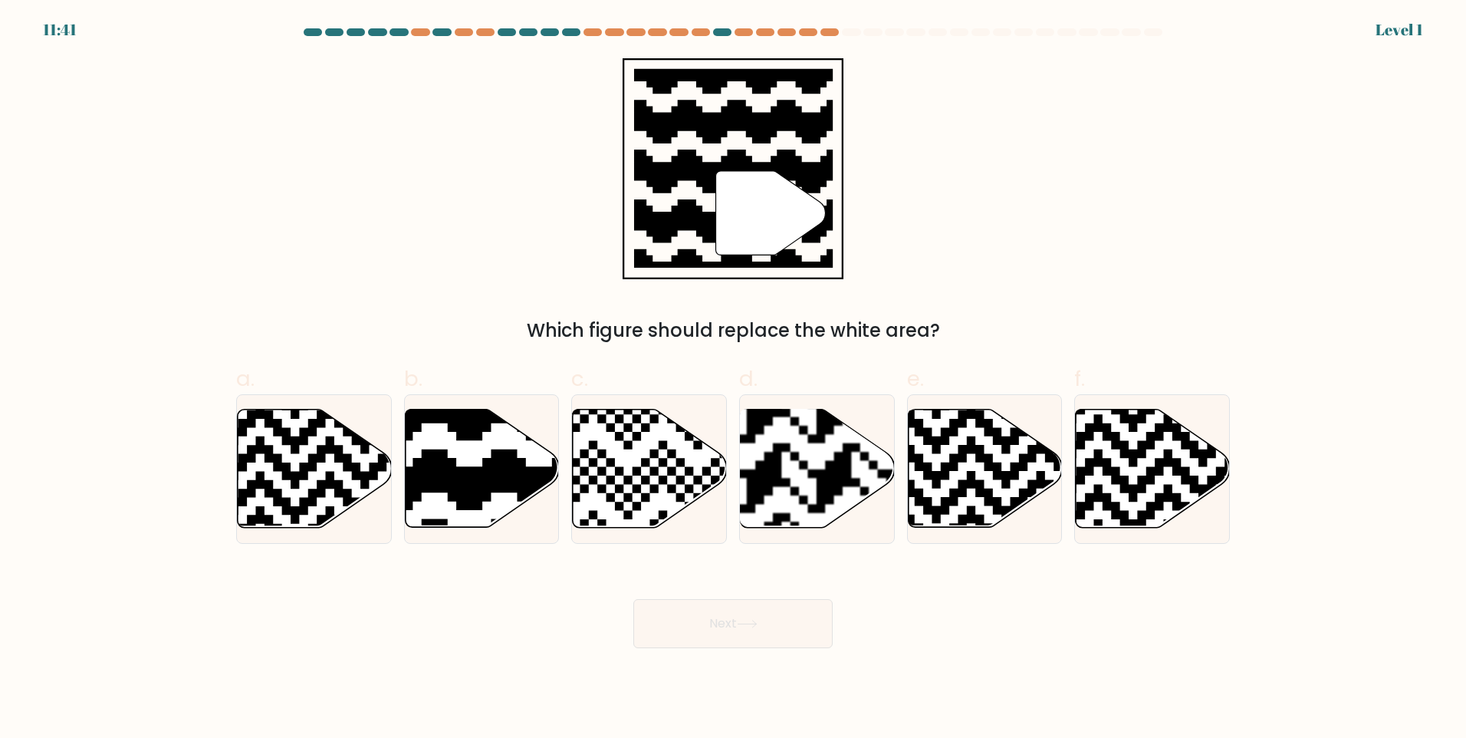
click at [799, 502] on rect at bounding box center [763, 407] width 279 height 279
click at [734, 379] on input "d." at bounding box center [733, 374] width 1 height 10
radio input "true"
click at [755, 624] on icon at bounding box center [747, 624] width 21 height 8
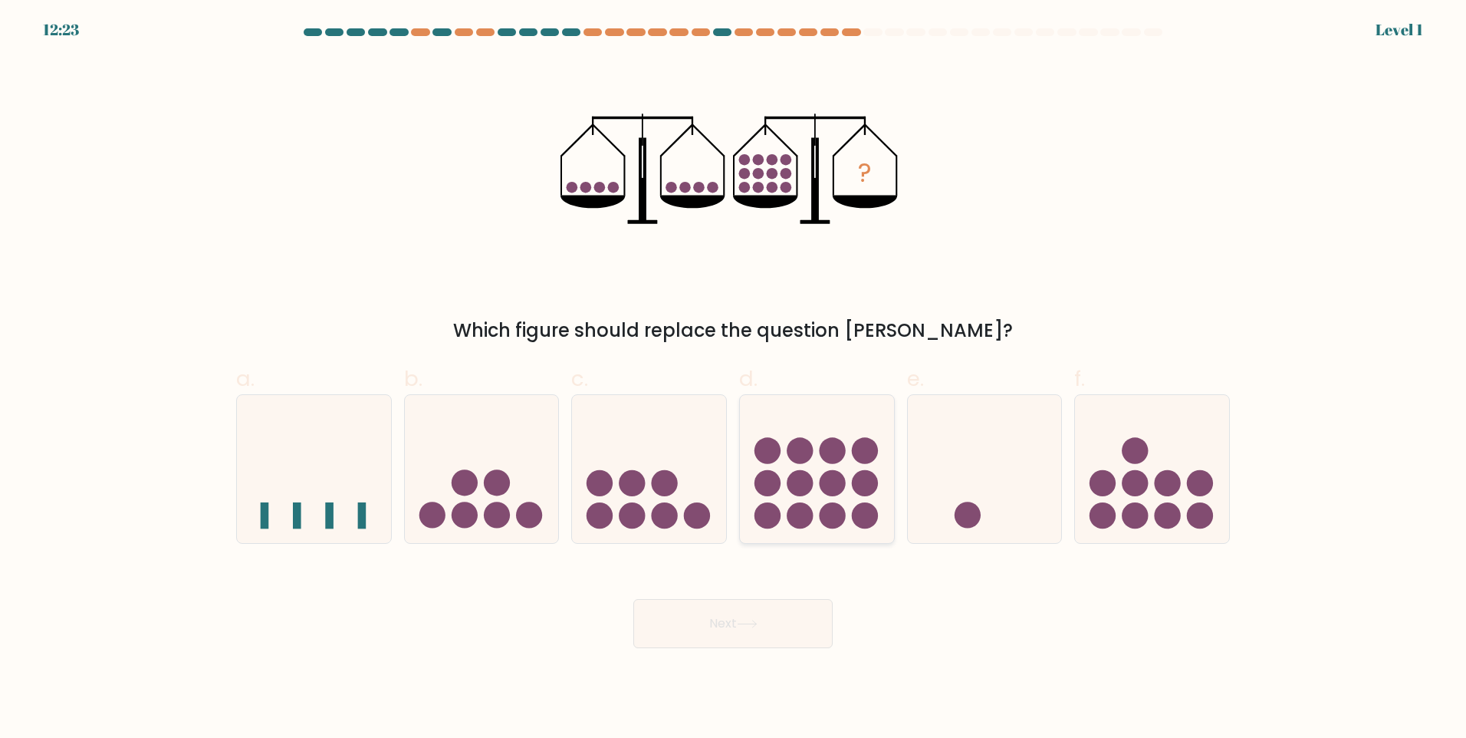
click at [795, 510] on circle at bounding box center [800, 515] width 26 height 26
click at [734, 379] on input "d." at bounding box center [733, 374] width 1 height 10
radio input "true"
click at [752, 616] on button "Next" at bounding box center [732, 623] width 199 height 49
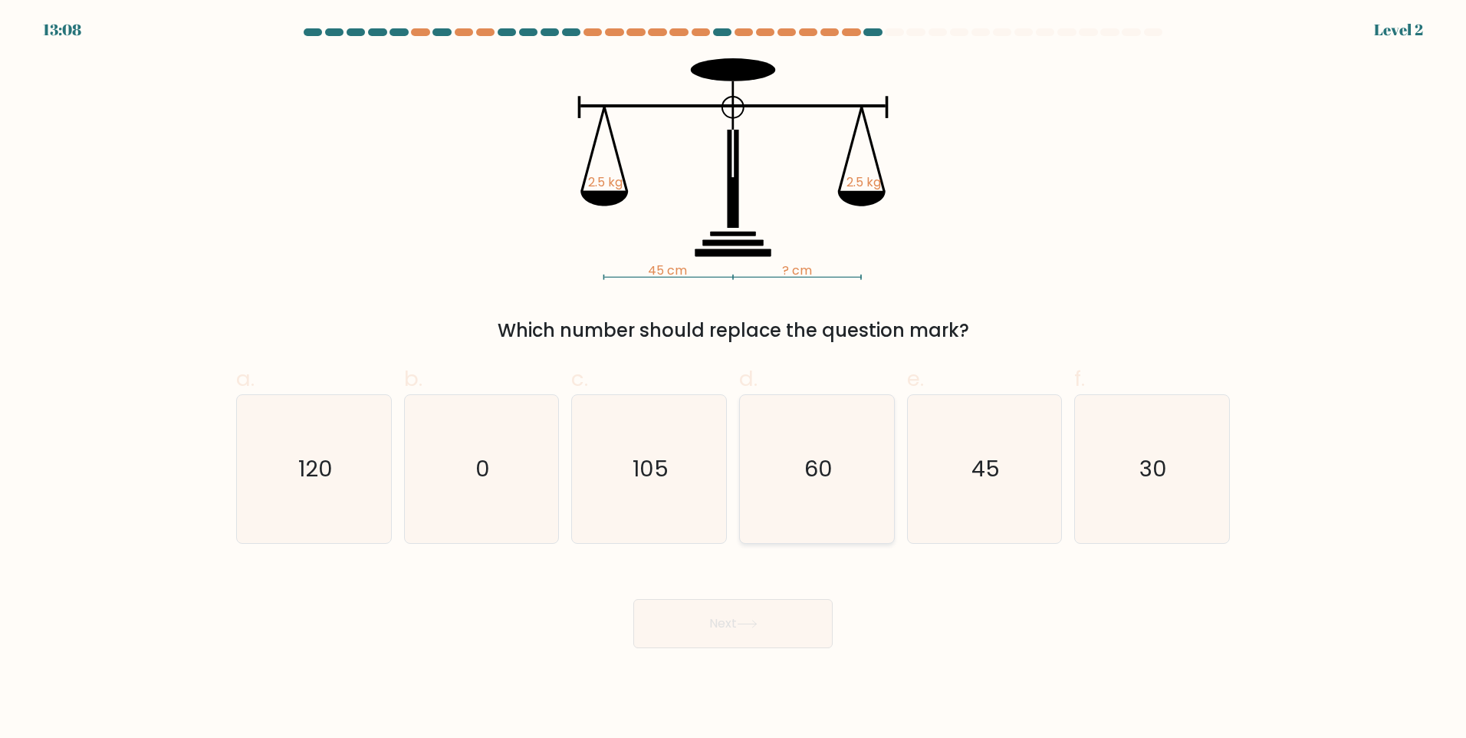
click at [802, 499] on icon "60" at bounding box center [817, 469] width 148 height 148
click at [734, 379] on input "d. 60" at bounding box center [733, 374] width 1 height 10
radio input "true"
click at [753, 625] on icon at bounding box center [747, 624] width 21 height 8
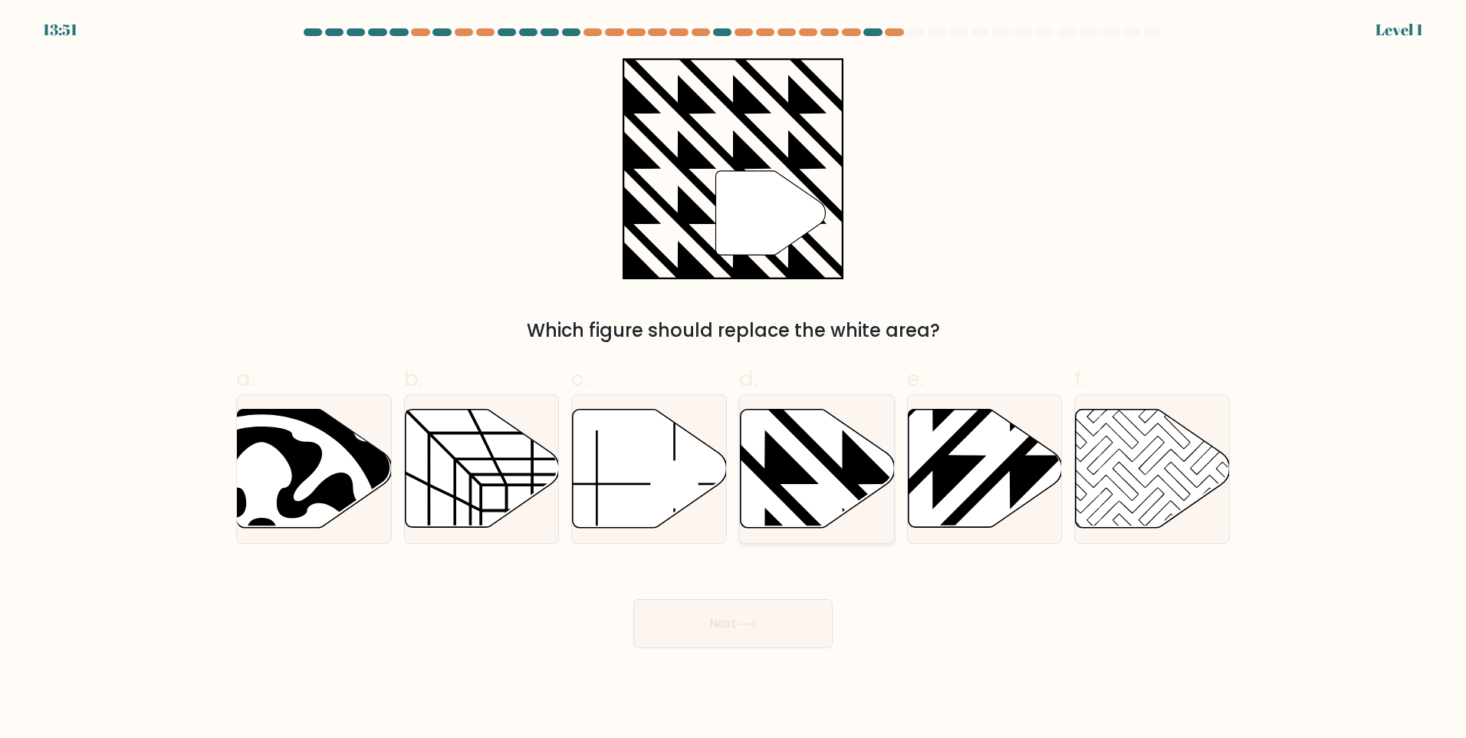
click at [802, 514] on icon at bounding box center [765, 406] width 311 height 311
click at [734, 379] on input "d." at bounding box center [733, 374] width 1 height 10
radio input "true"
click at [752, 623] on icon at bounding box center [747, 624] width 21 height 8
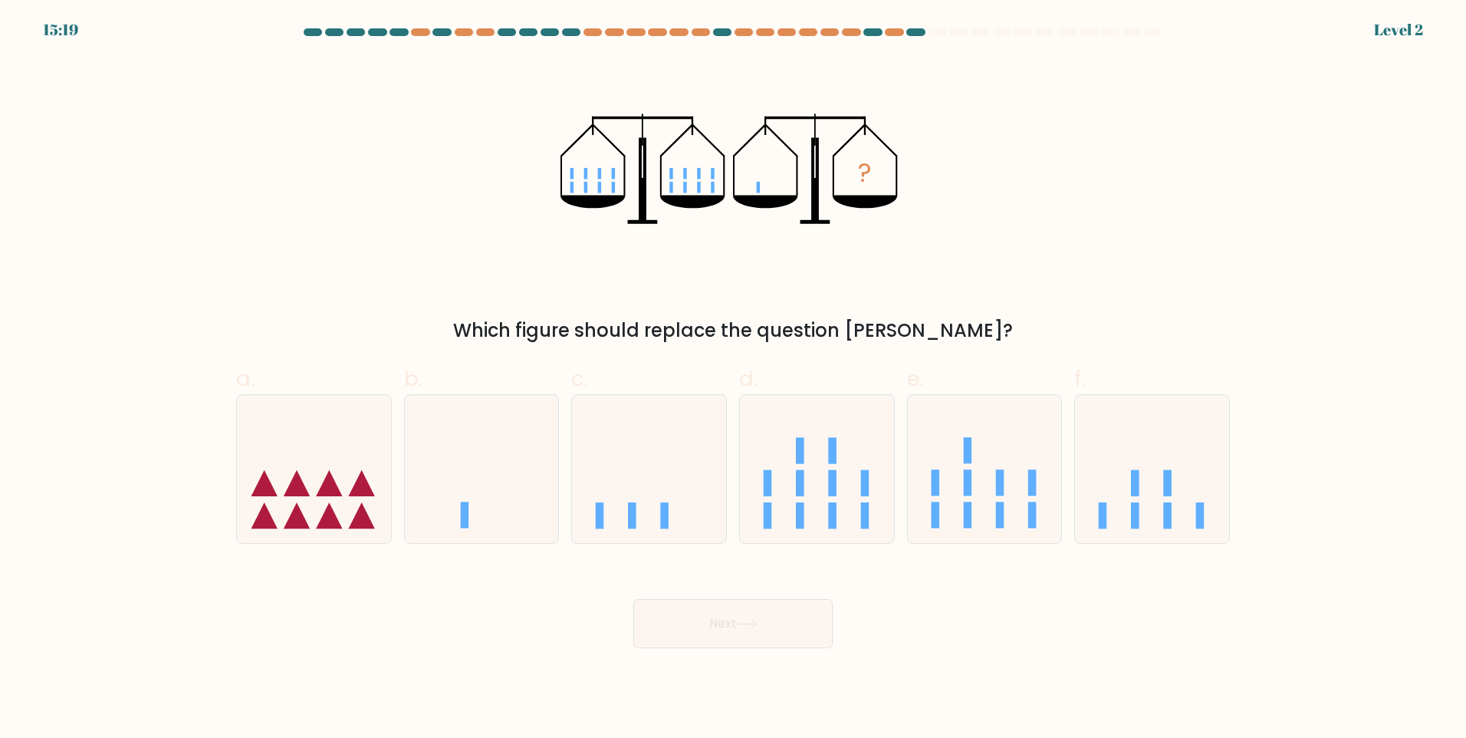
click at [800, 522] on rect at bounding box center [800, 515] width 8 height 26
click at [734, 379] on input "d." at bounding box center [733, 374] width 1 height 10
radio input "true"
click at [751, 620] on button "Next" at bounding box center [732, 623] width 199 height 49
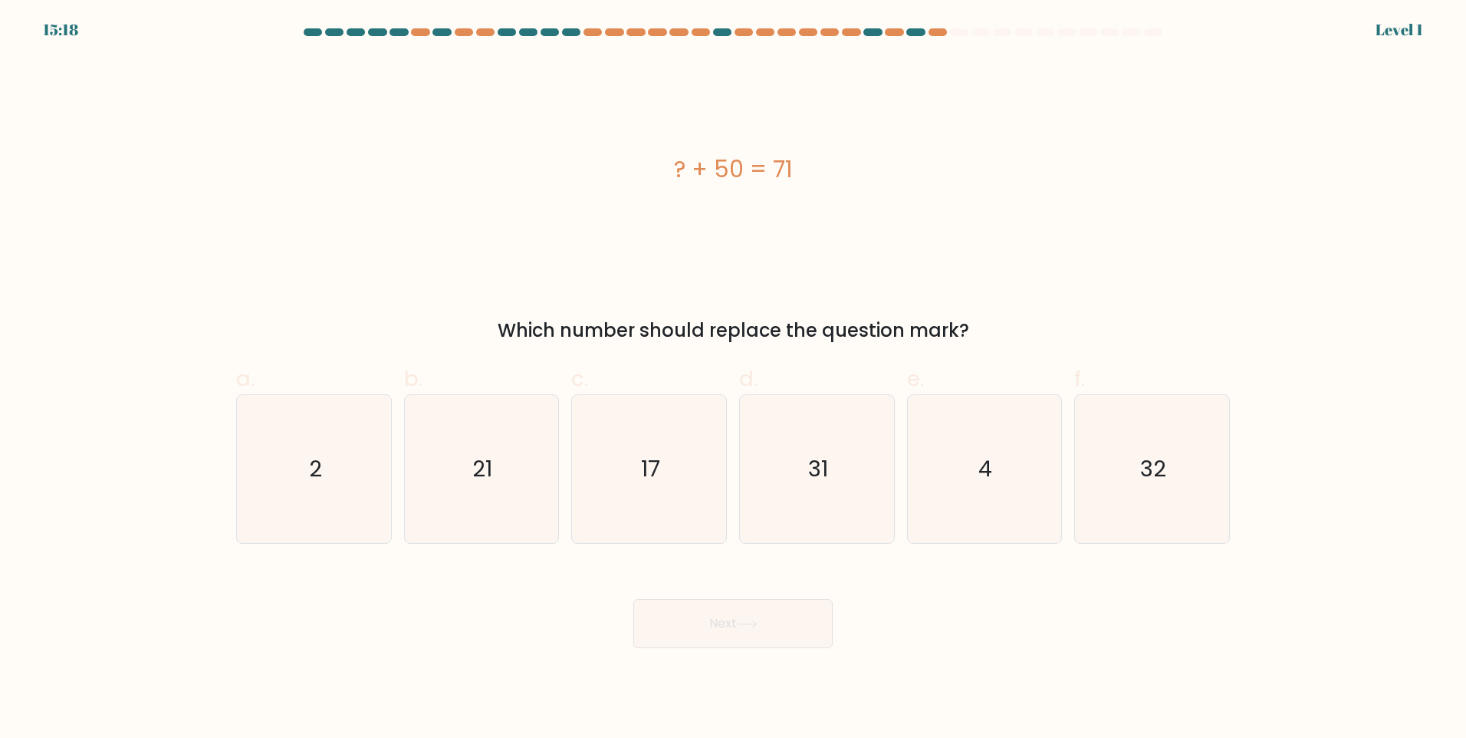
click at [805, 501] on icon "31" at bounding box center [817, 469] width 148 height 148
click at [734, 379] on input "d. 31" at bounding box center [733, 374] width 1 height 10
radio input "true"
click at [735, 635] on button "Next" at bounding box center [732, 623] width 199 height 49
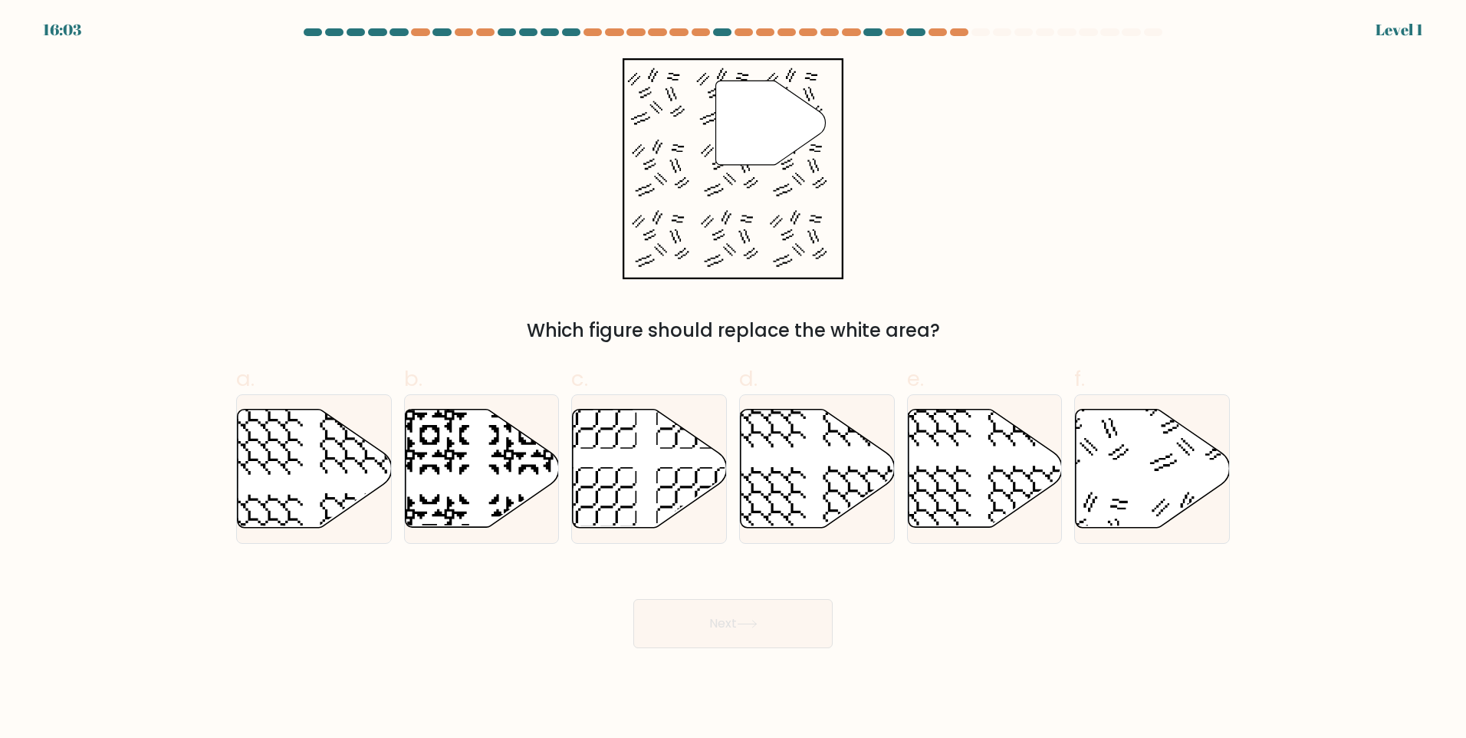
click at [800, 511] on icon at bounding box center [766, 507] width 80 height 80
click at [734, 379] on input "d." at bounding box center [733, 374] width 1 height 10
radio input "true"
click at [747, 641] on button "Next" at bounding box center [732, 623] width 199 height 49
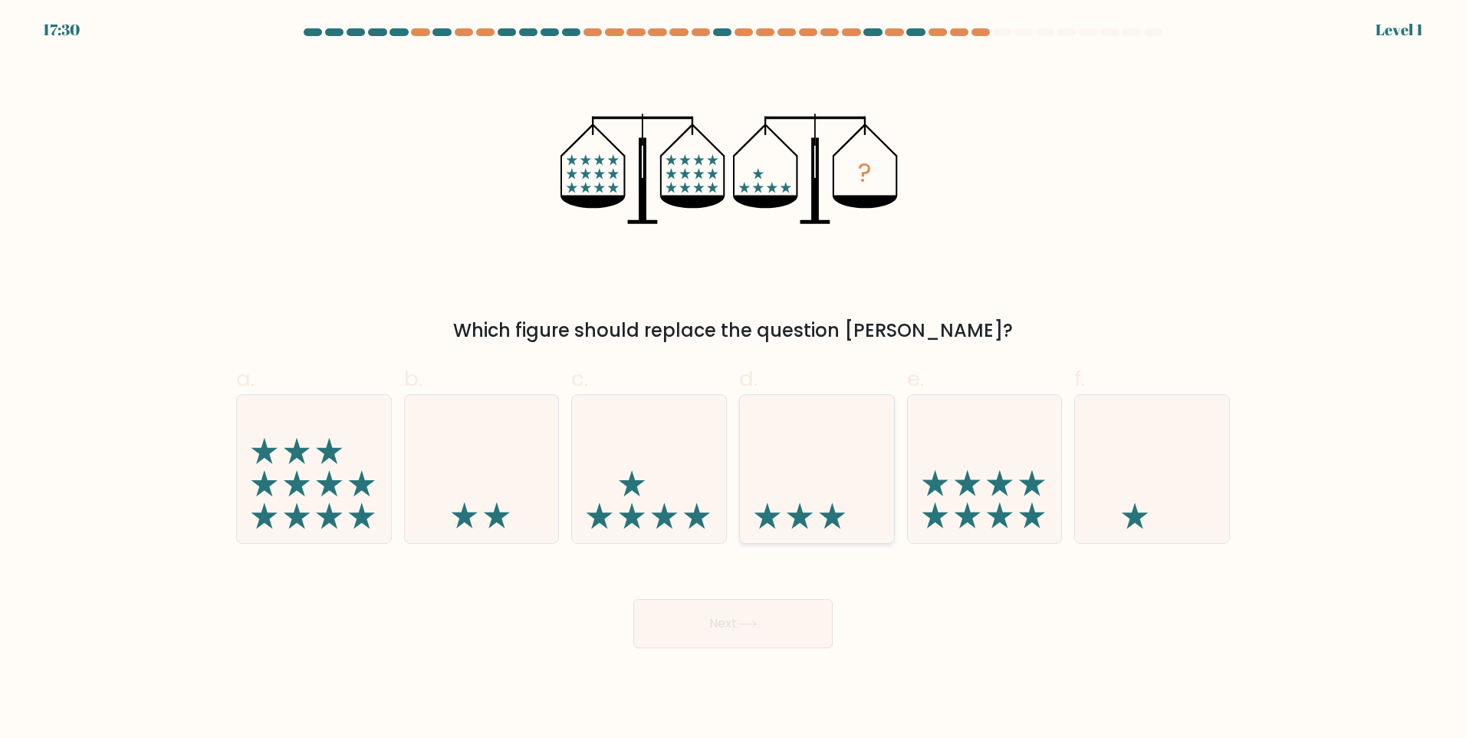
click at [818, 496] on icon at bounding box center [817, 468] width 154 height 127
click at [734, 379] on input "d." at bounding box center [733, 374] width 1 height 10
radio input "true"
click at [751, 620] on icon at bounding box center [747, 624] width 21 height 8
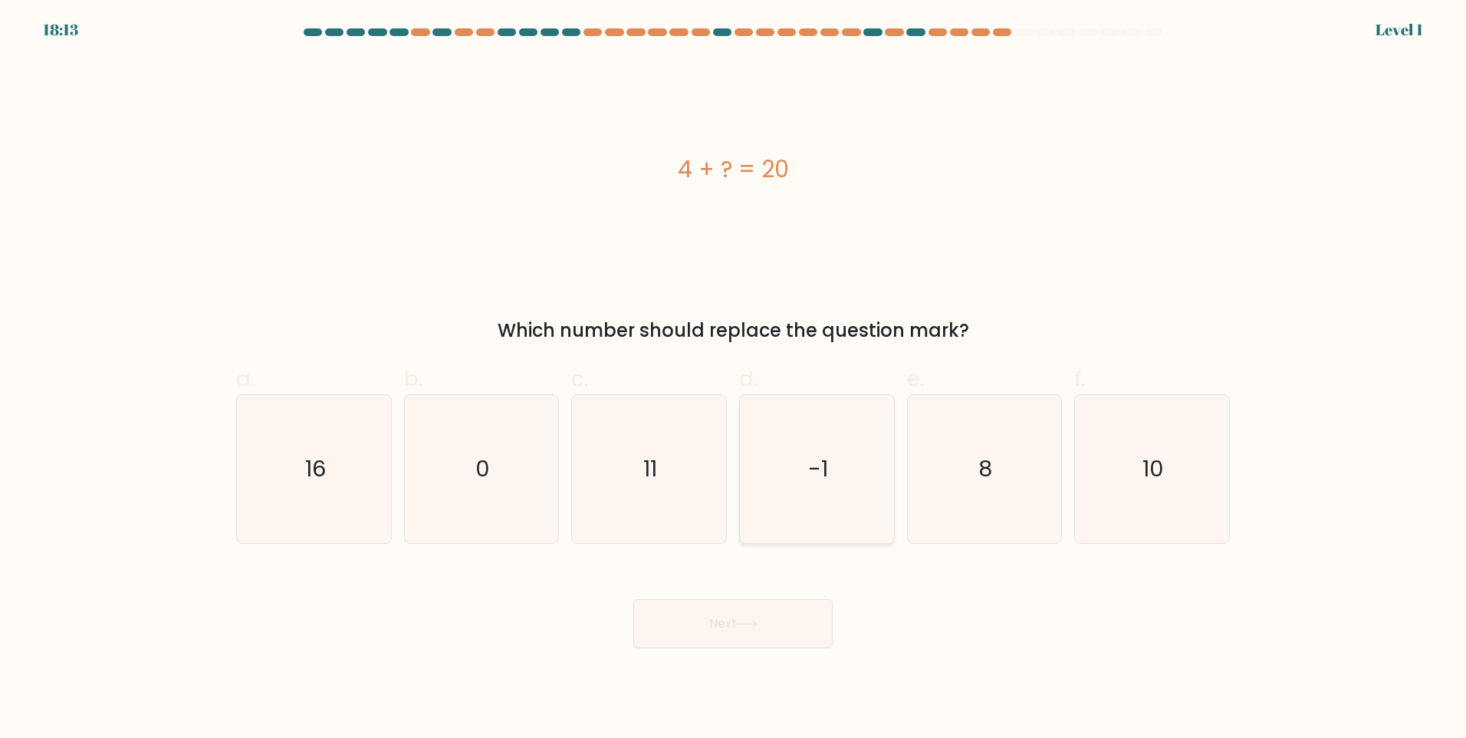
click at [781, 520] on icon "-1" at bounding box center [817, 469] width 148 height 148
click at [734, 379] on input "d. -1" at bounding box center [733, 374] width 1 height 10
radio input "true"
click at [735, 612] on button "Next" at bounding box center [732, 623] width 199 height 49
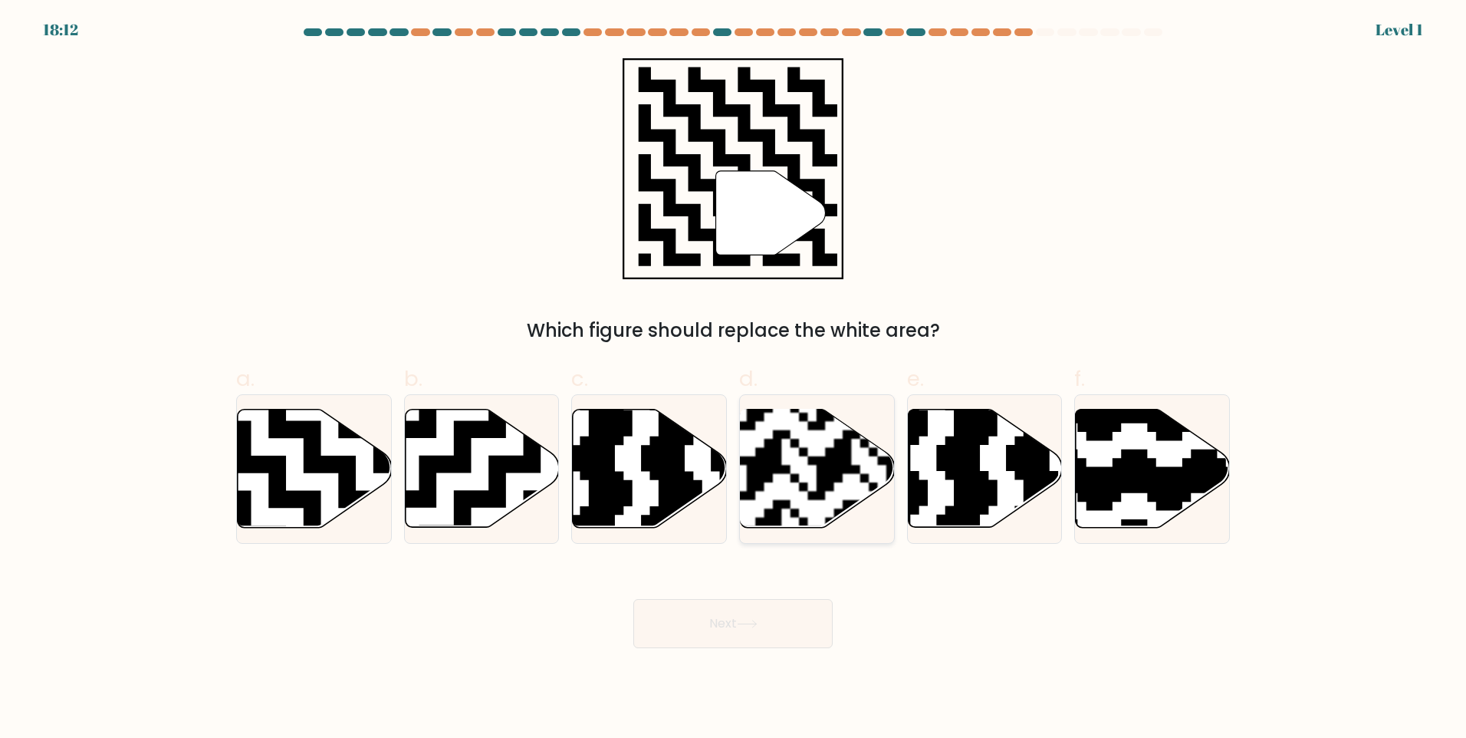
click at [799, 515] on rect at bounding box center [763, 534] width 279 height 279
click at [734, 379] on input "d." at bounding box center [733, 374] width 1 height 10
radio input "true"
click at [742, 635] on button "Next" at bounding box center [732, 623] width 199 height 49
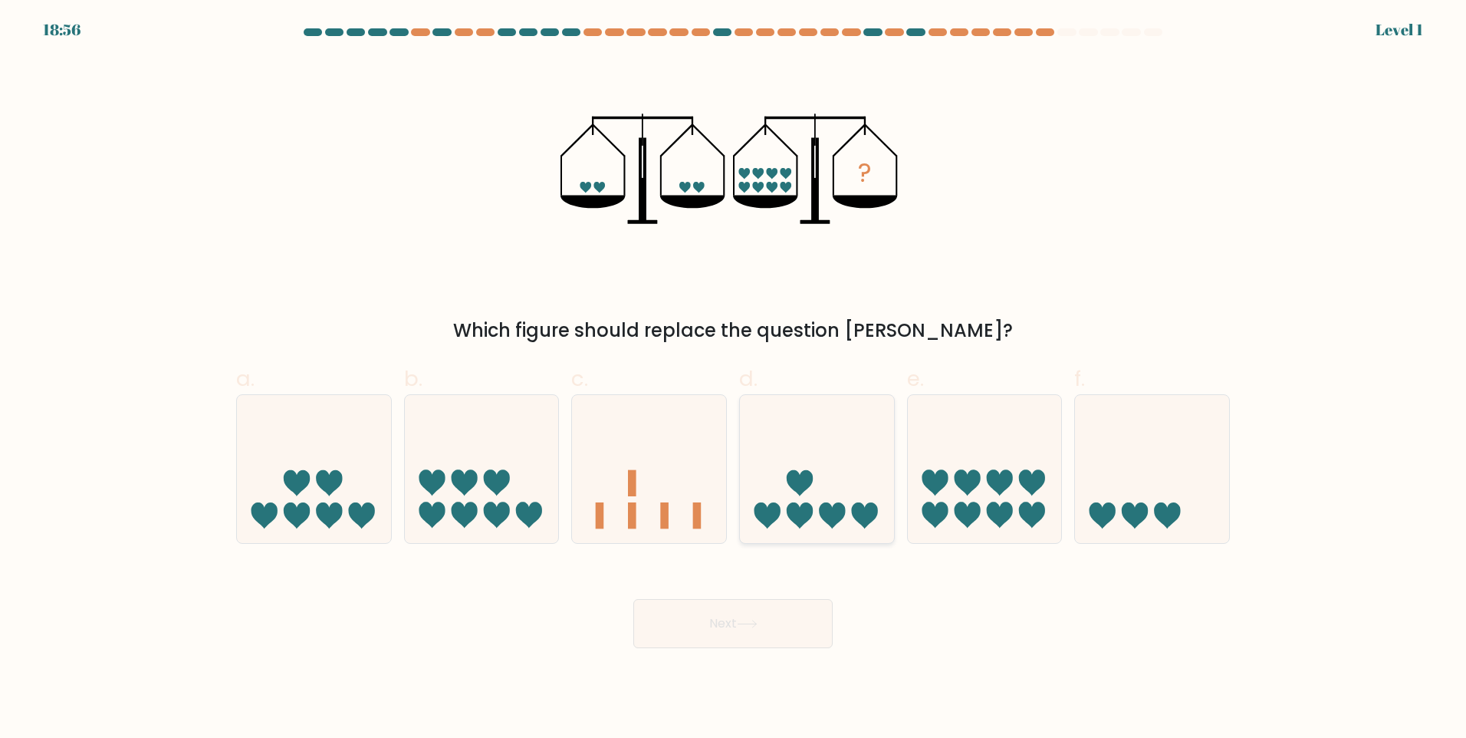
click at [808, 512] on icon at bounding box center [800, 515] width 26 height 26
click at [734, 379] on input "d." at bounding box center [733, 374] width 1 height 10
radio input "true"
click at [762, 617] on button "Next" at bounding box center [732, 623] width 199 height 49
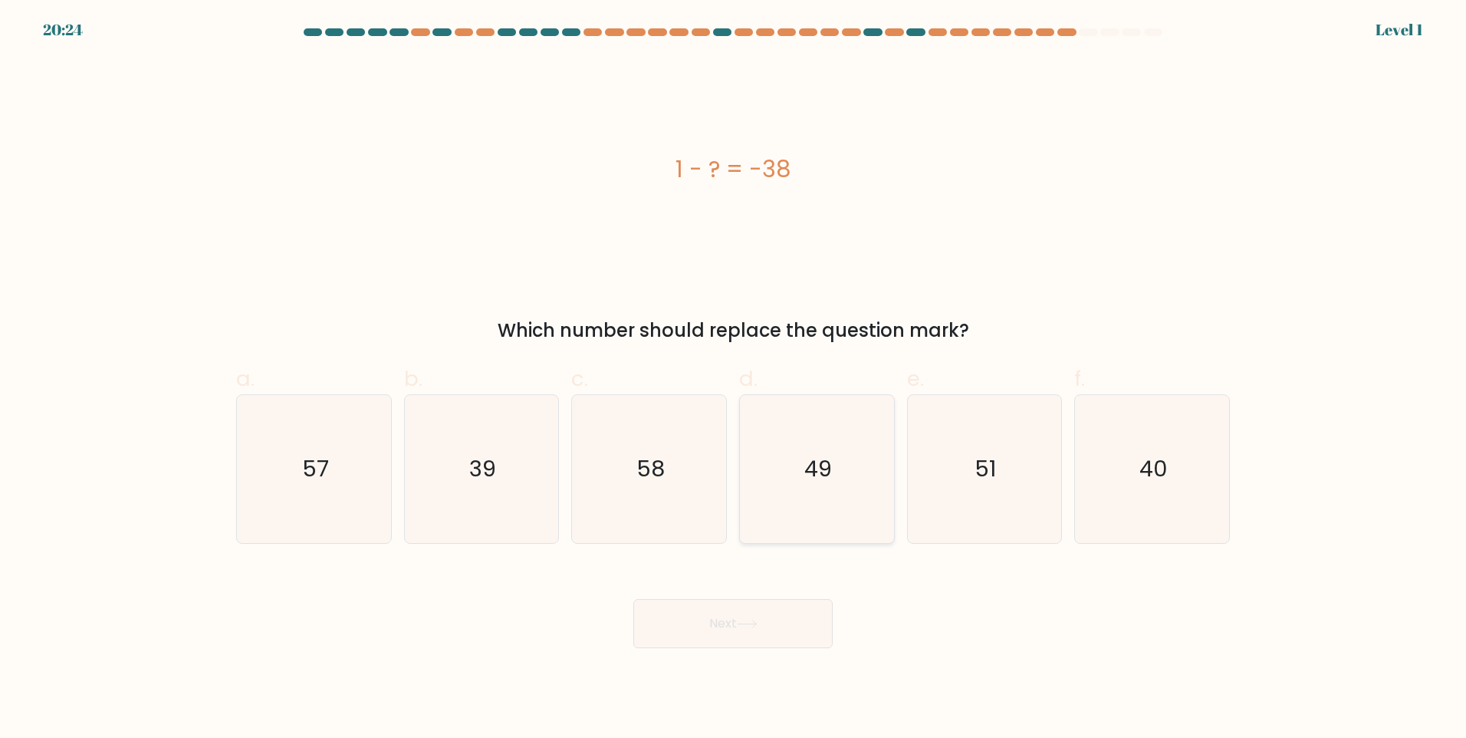
click at [804, 520] on icon "49" at bounding box center [817, 469] width 148 height 148
click at [734, 379] on input "d. 49" at bounding box center [733, 374] width 1 height 10
radio input "true"
click at [729, 625] on button "Next" at bounding box center [732, 623] width 199 height 49
